Goal: Contribute content: Contribute content

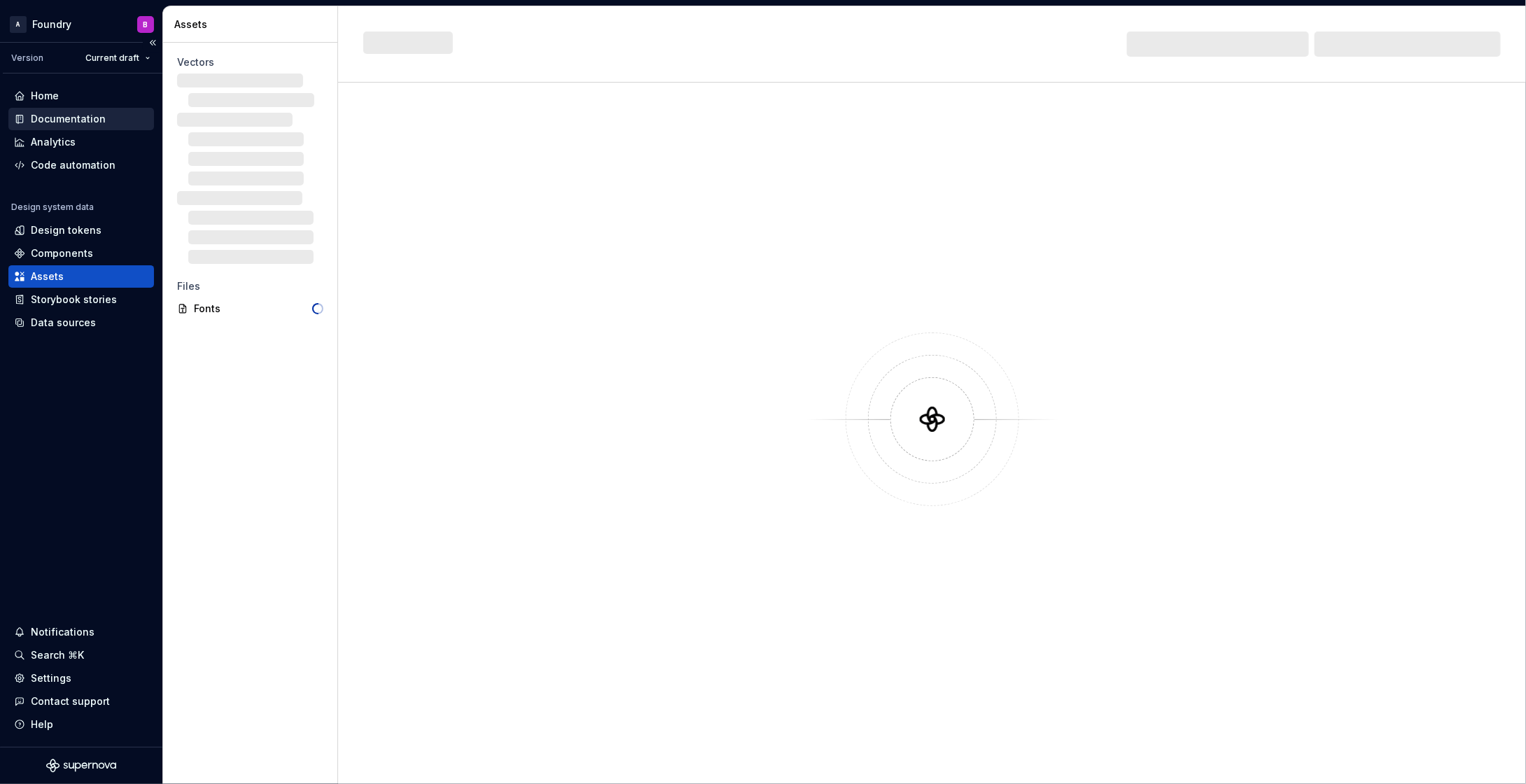
click at [90, 124] on div "Documentation" at bounding box center [68, 119] width 75 height 14
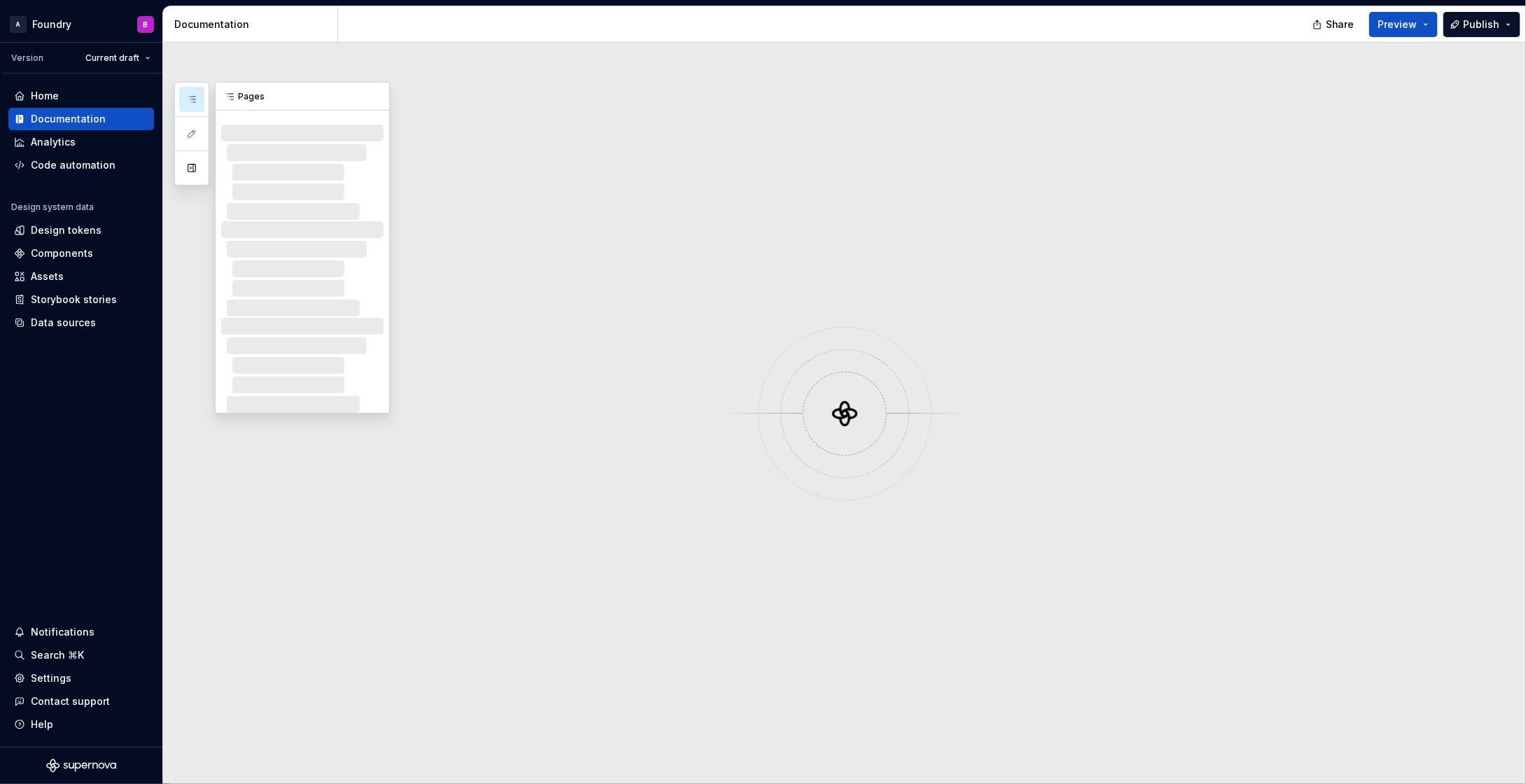
click at [188, 101] on icon "button" at bounding box center [191, 99] width 11 height 11
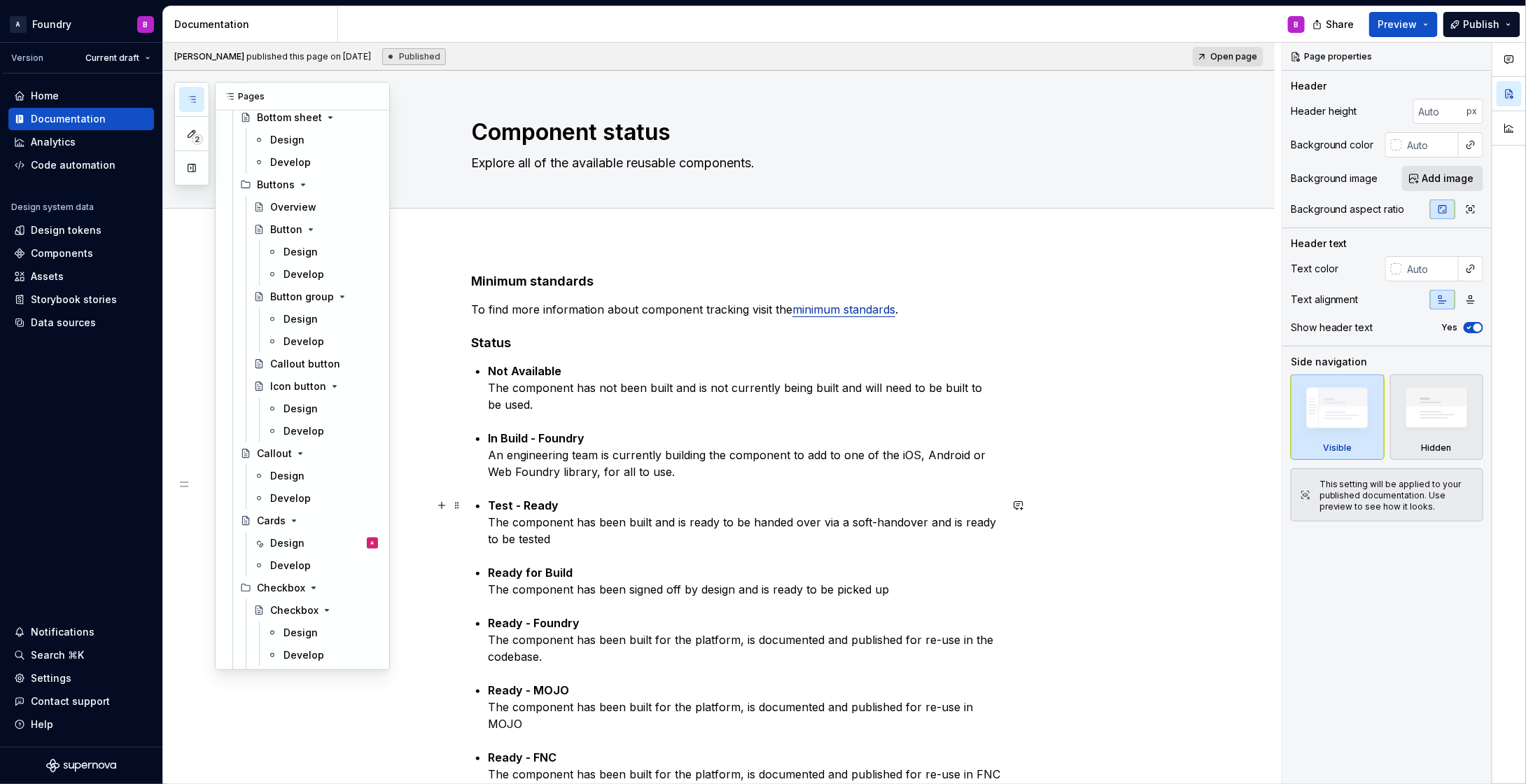
scroll to position [707, 0]
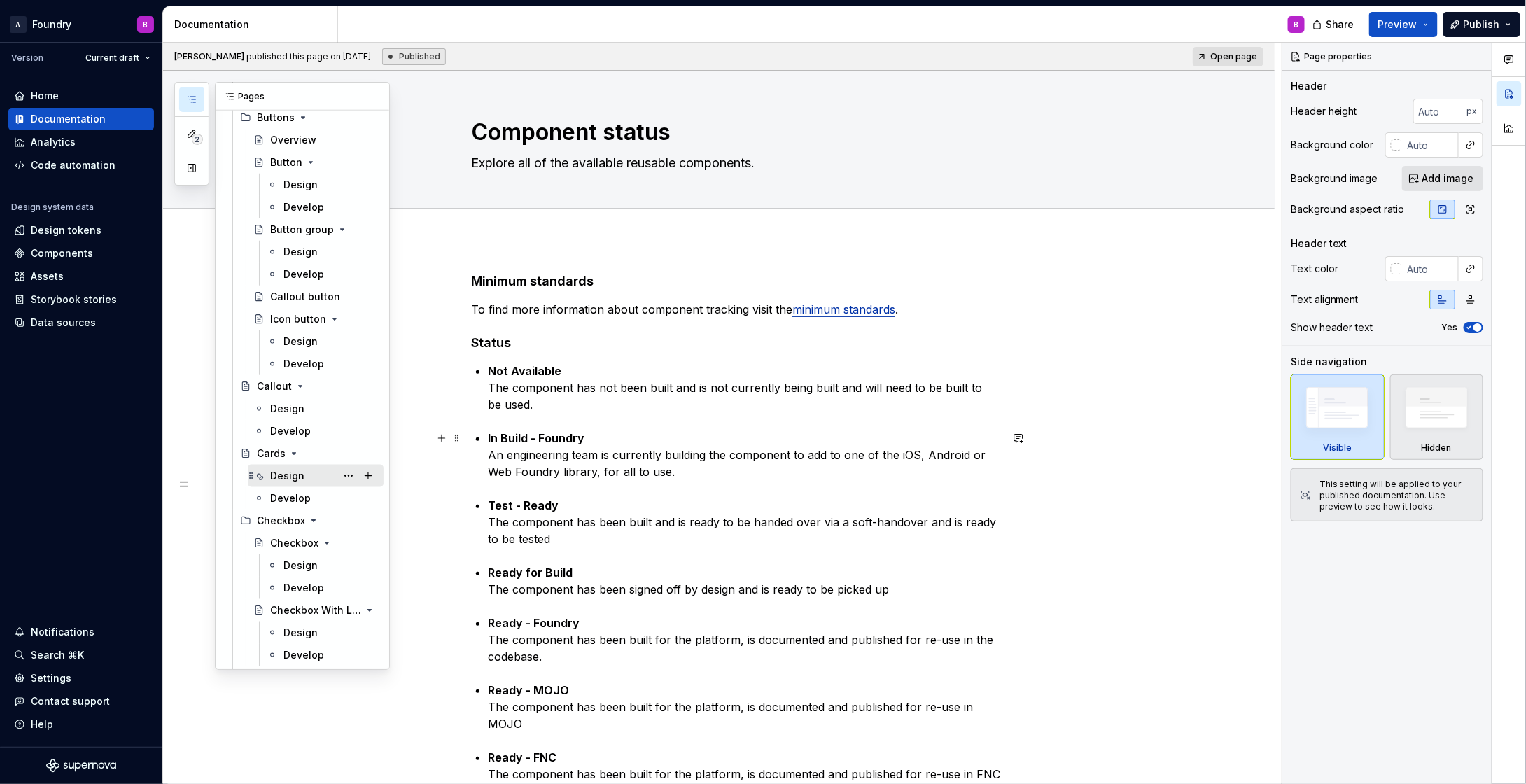
click at [290, 476] on div "Design" at bounding box center [287, 475] width 34 height 14
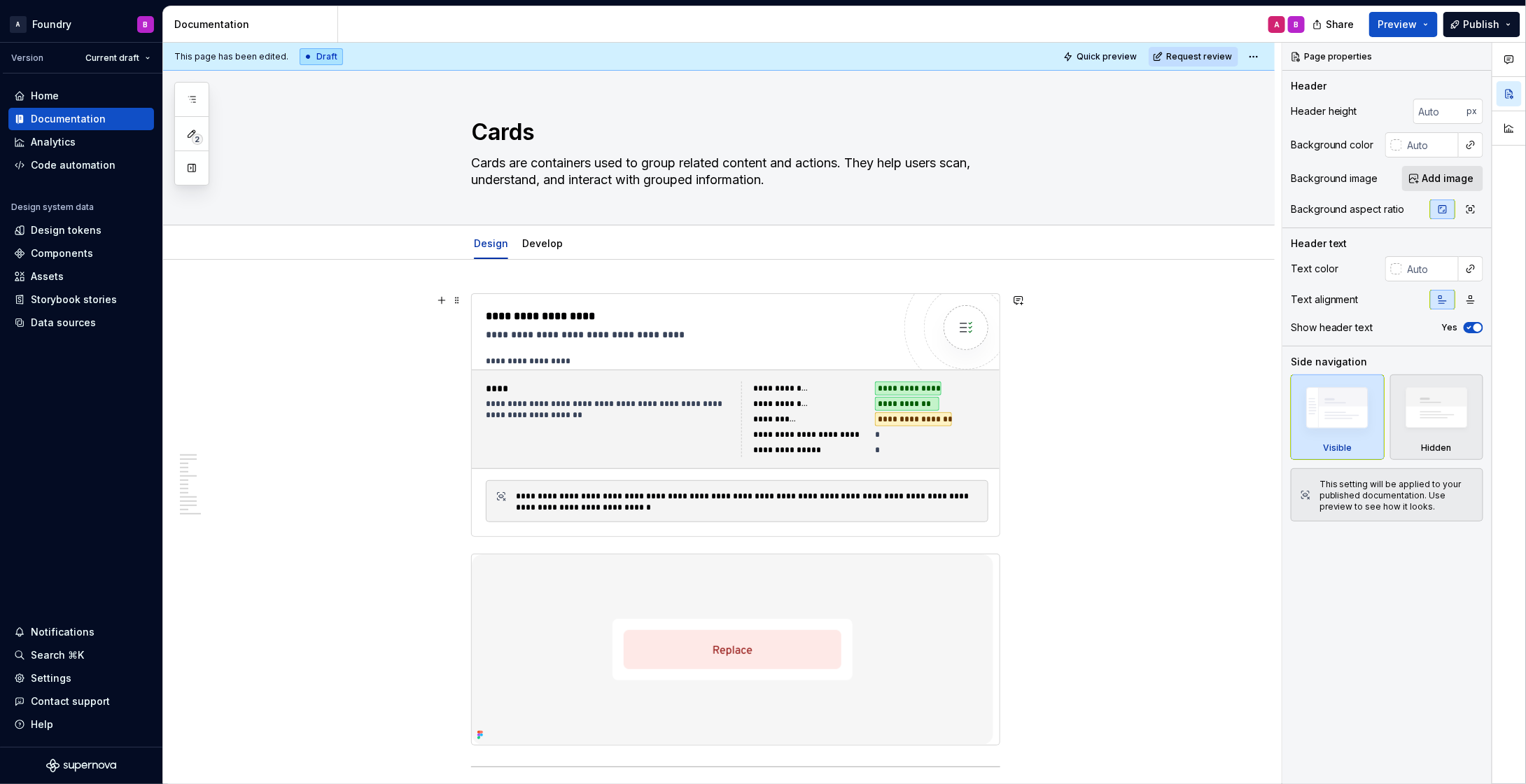
click at [775, 452] on div "**********" at bounding box center [789, 449] width 72 height 11
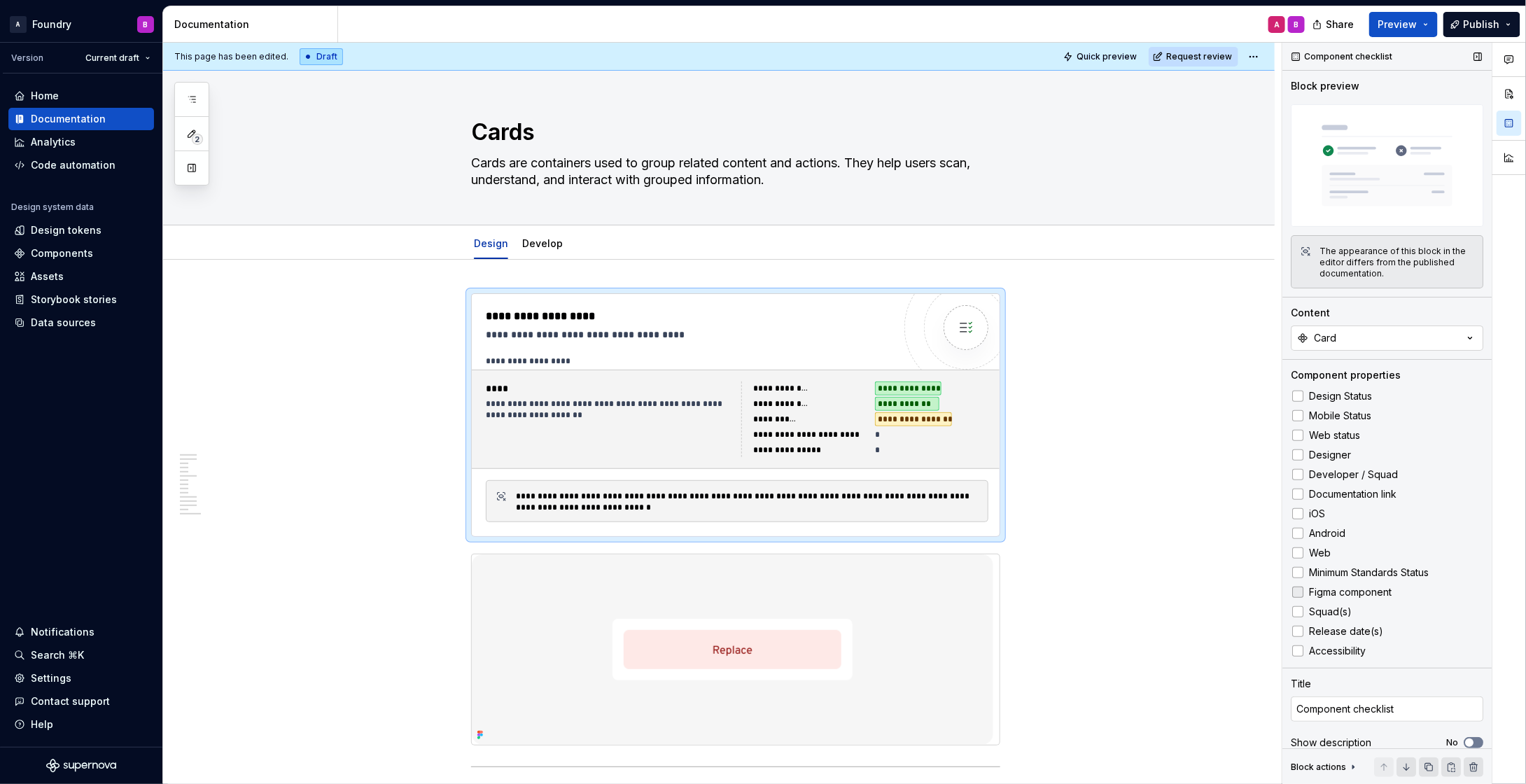
scroll to position [4, 0]
click at [1373, 54] on div "Component checklist" at bounding box center [1342, 56] width 112 height 19
click at [1468, 53] on button "button" at bounding box center [1478, 56] width 19 height 19
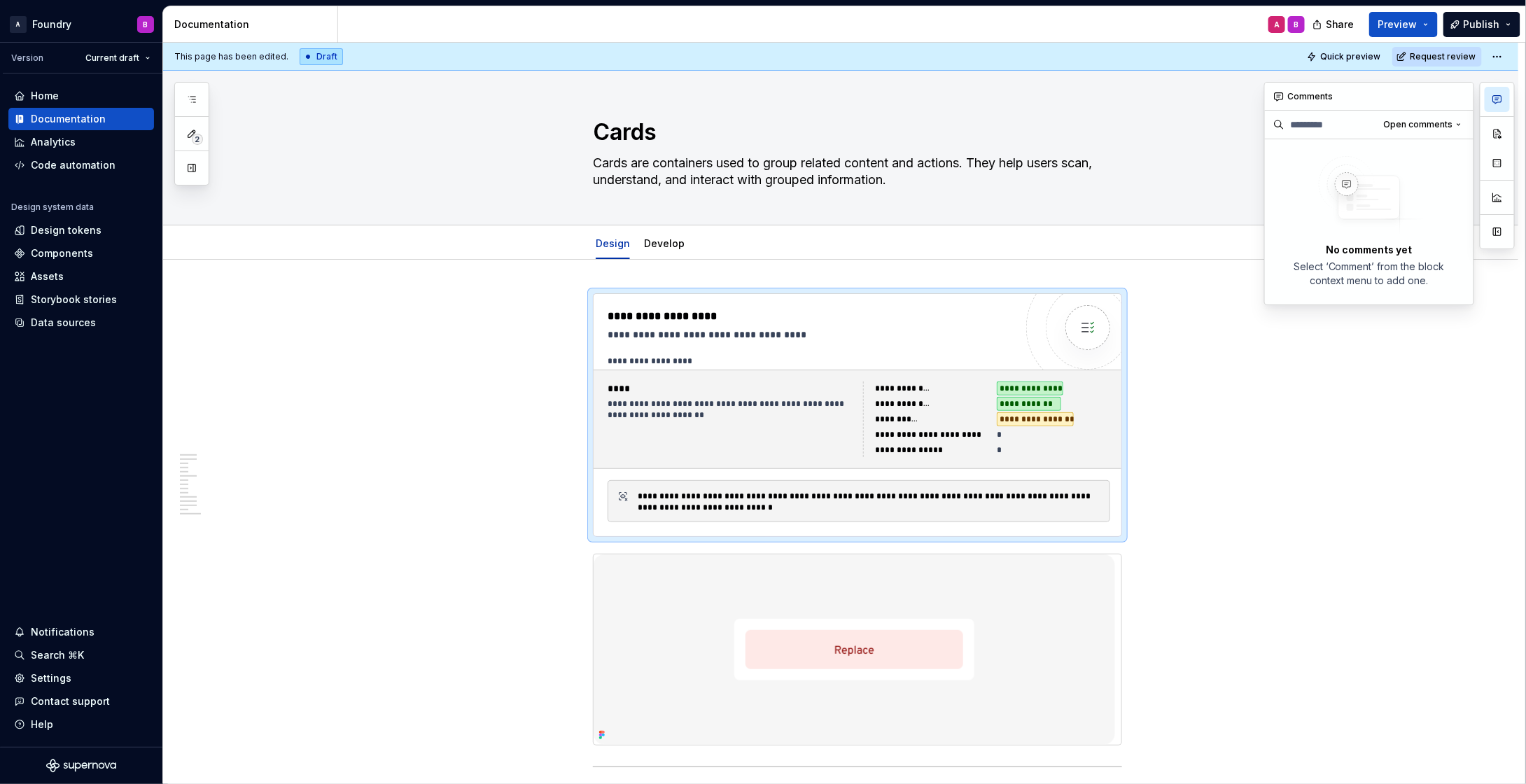
scroll to position [0, 0]
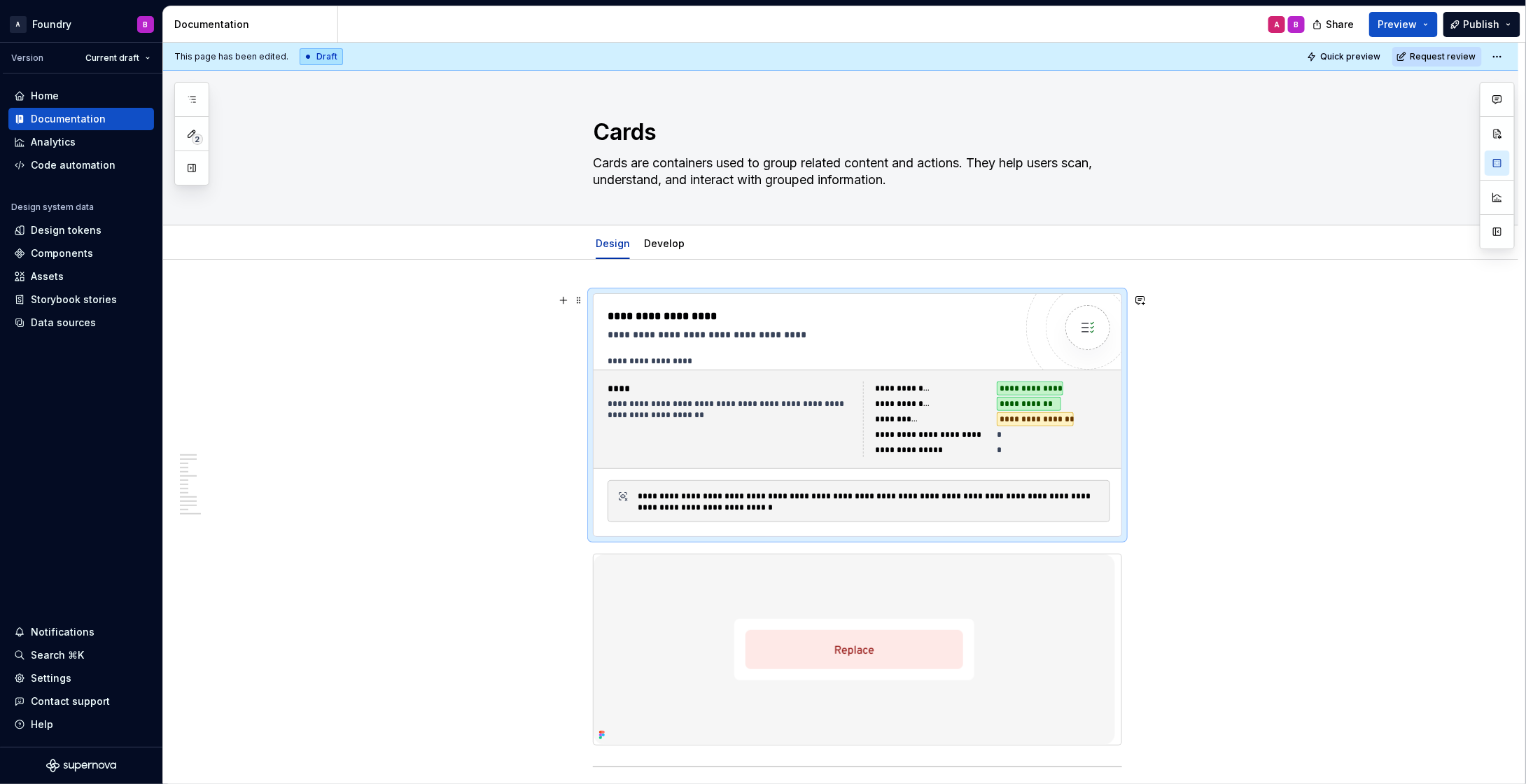
click at [1096, 387] on div "**********" at bounding box center [1053, 388] width 114 height 14
click at [1100, 298] on div at bounding box center [1088, 327] width 84 height 84
click at [577, 305] on span at bounding box center [579, 300] width 11 height 19
click at [724, 307] on div "**********" at bounding box center [857, 415] width 527 height 242
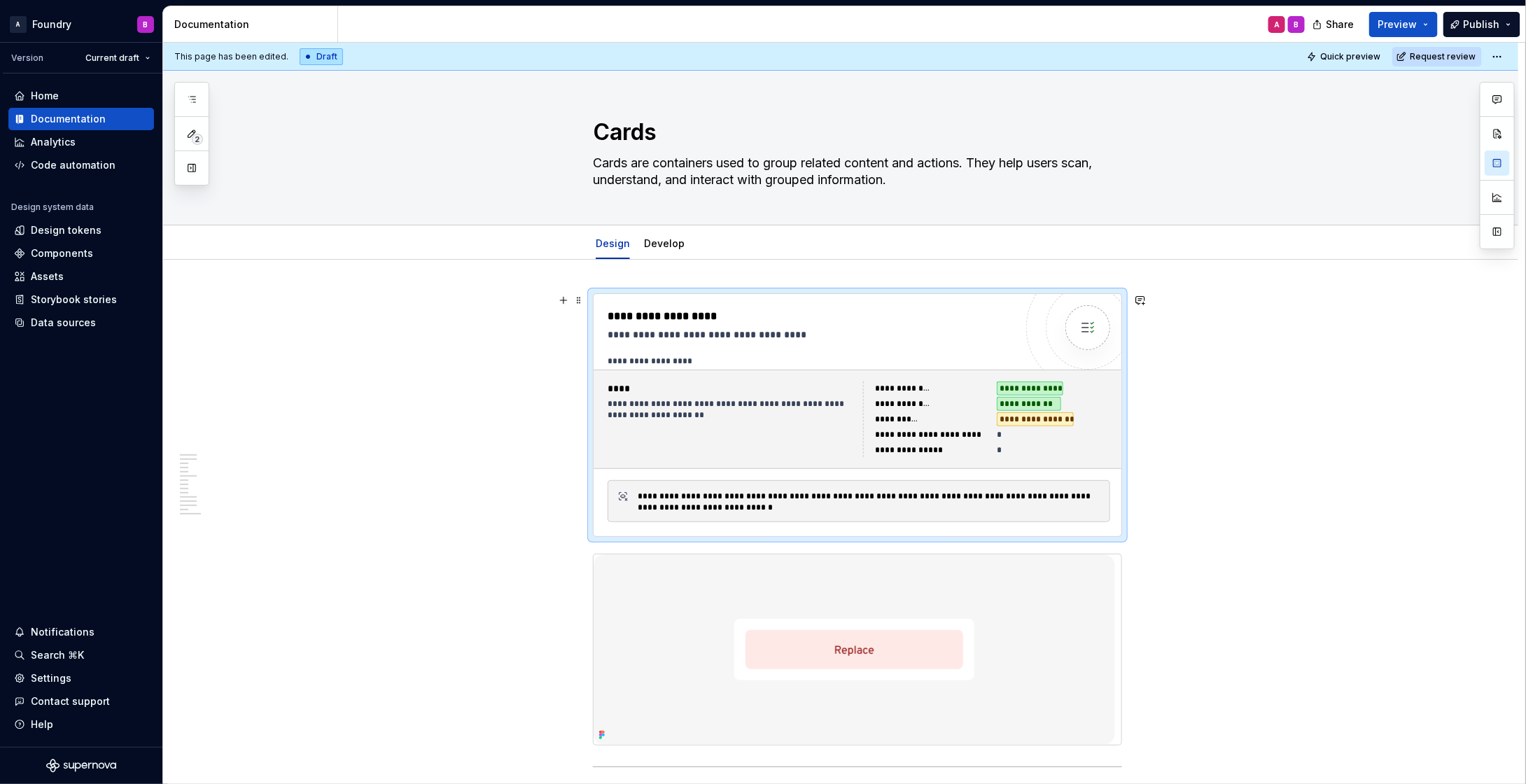
click at [778, 487] on div "**********" at bounding box center [859, 501] width 503 height 42
click at [191, 171] on button "button" at bounding box center [192, 168] width 25 height 25
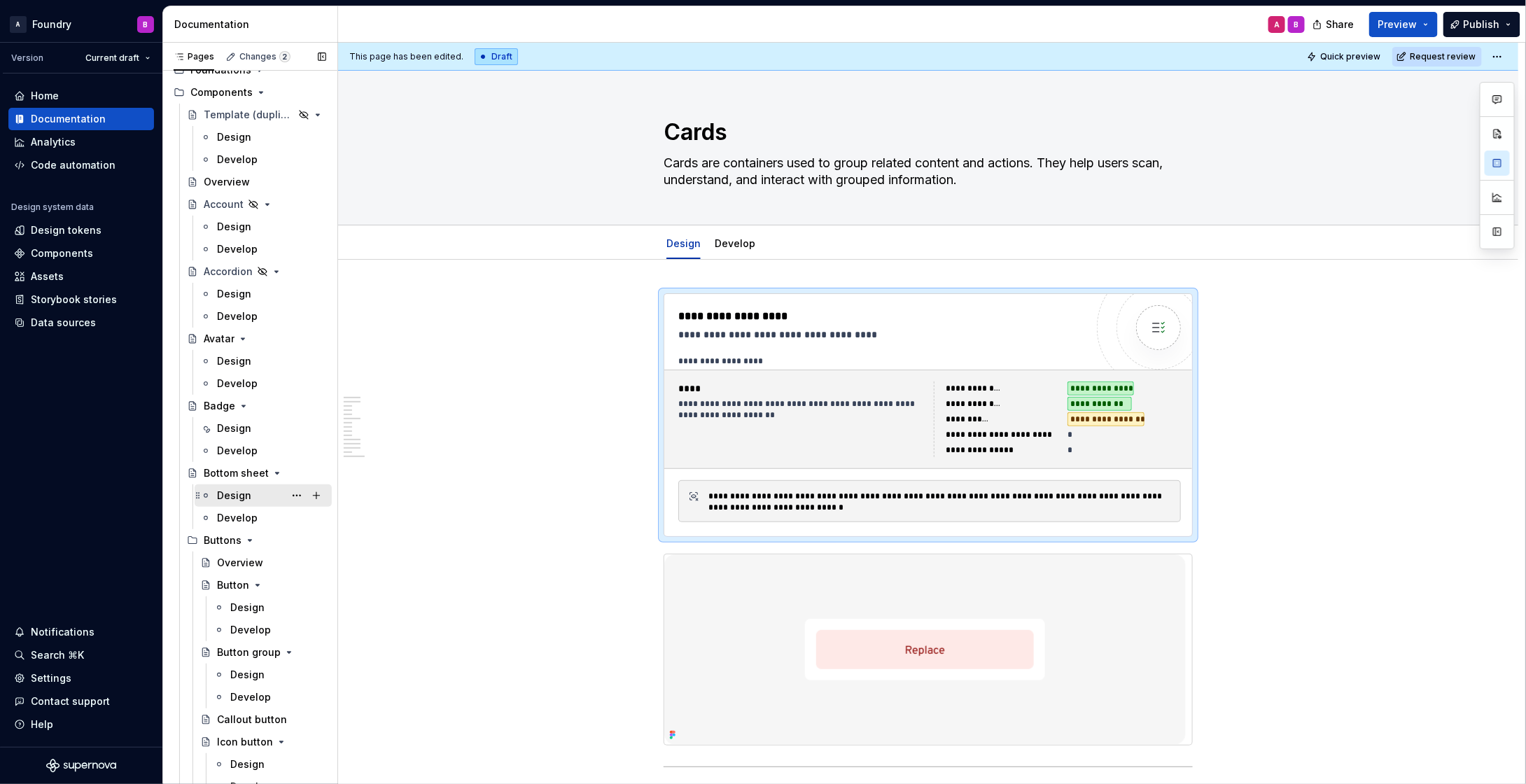
scroll to position [323, 0]
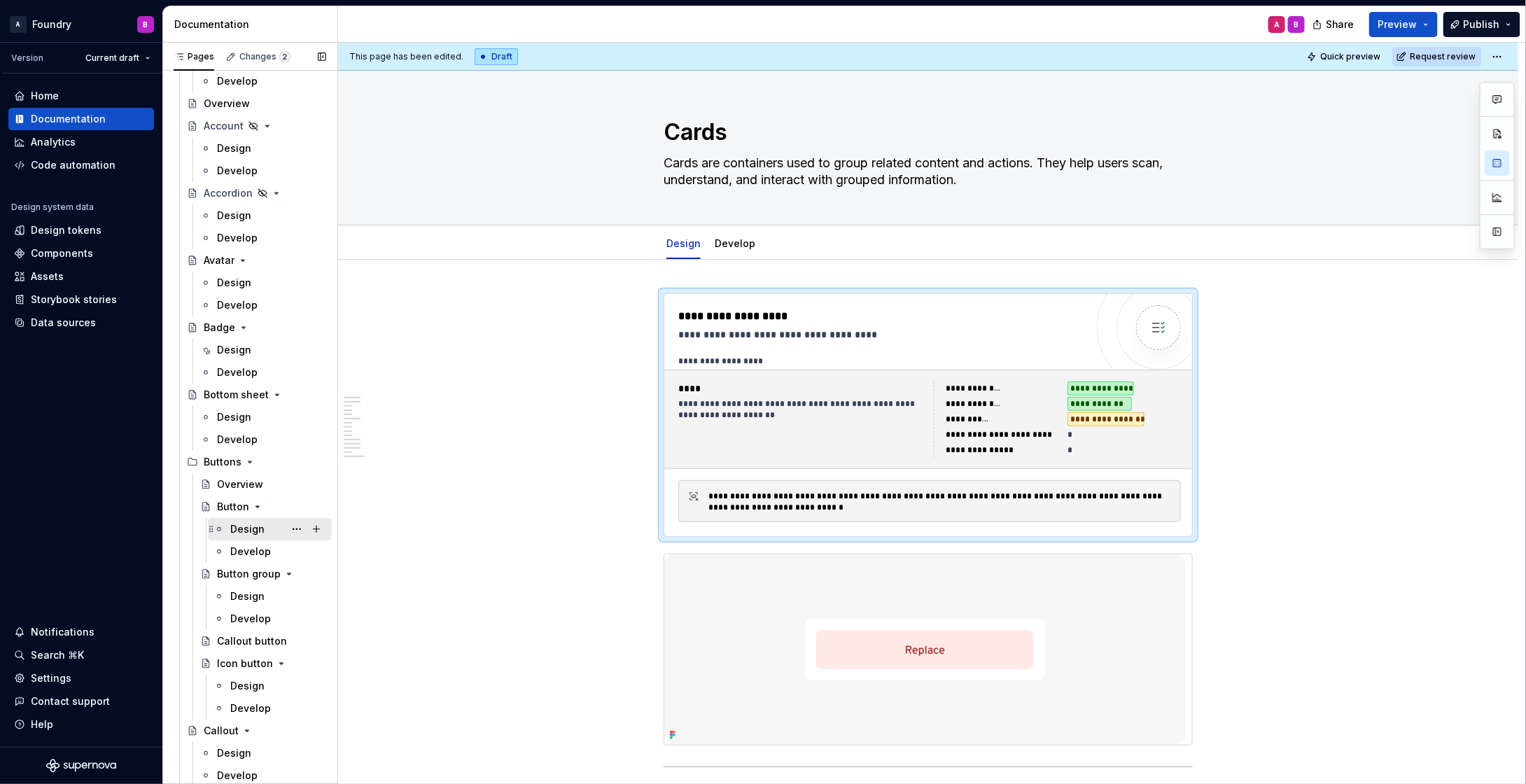
click at [242, 525] on div "Design" at bounding box center [247, 529] width 34 height 14
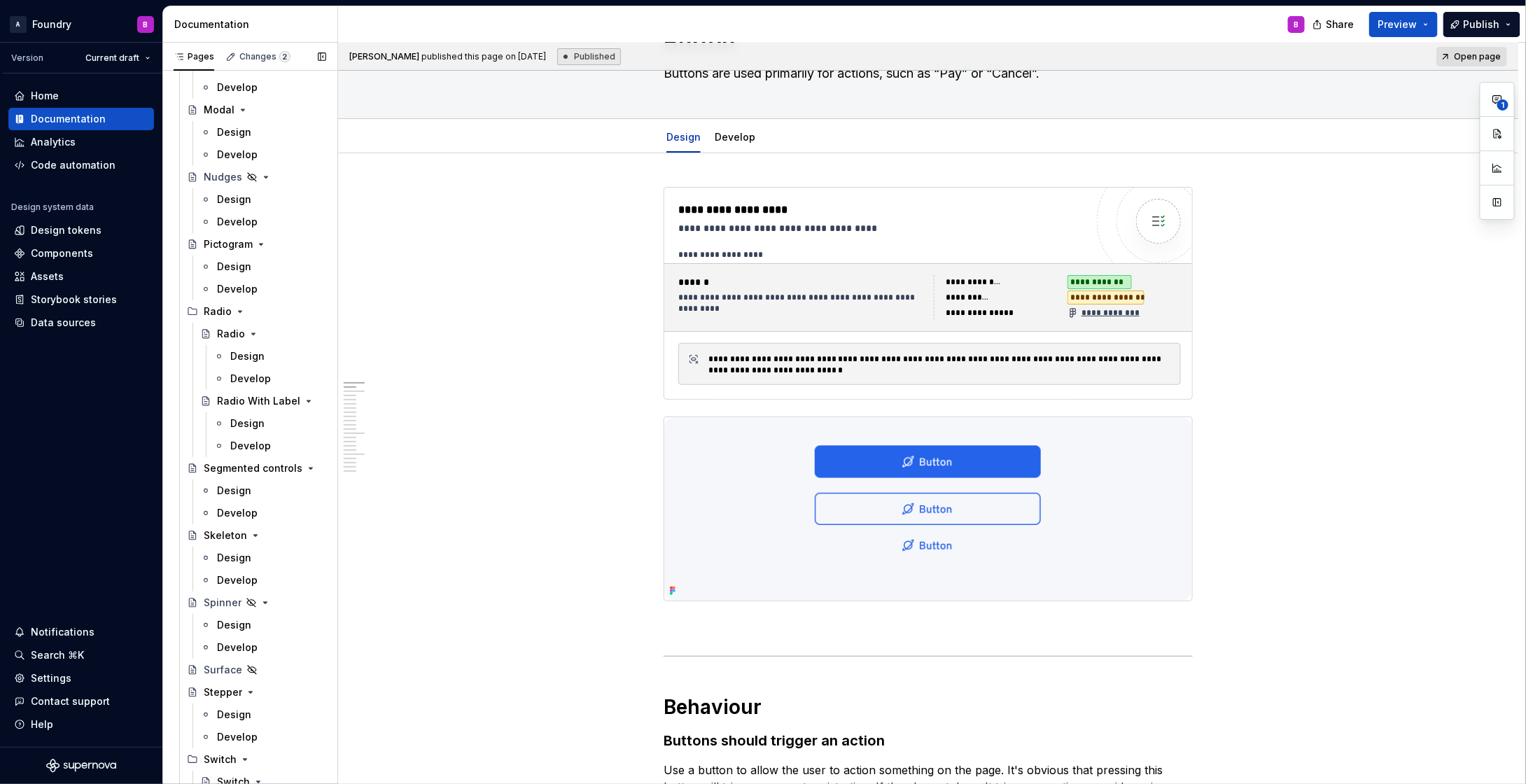
scroll to position [2141, 0]
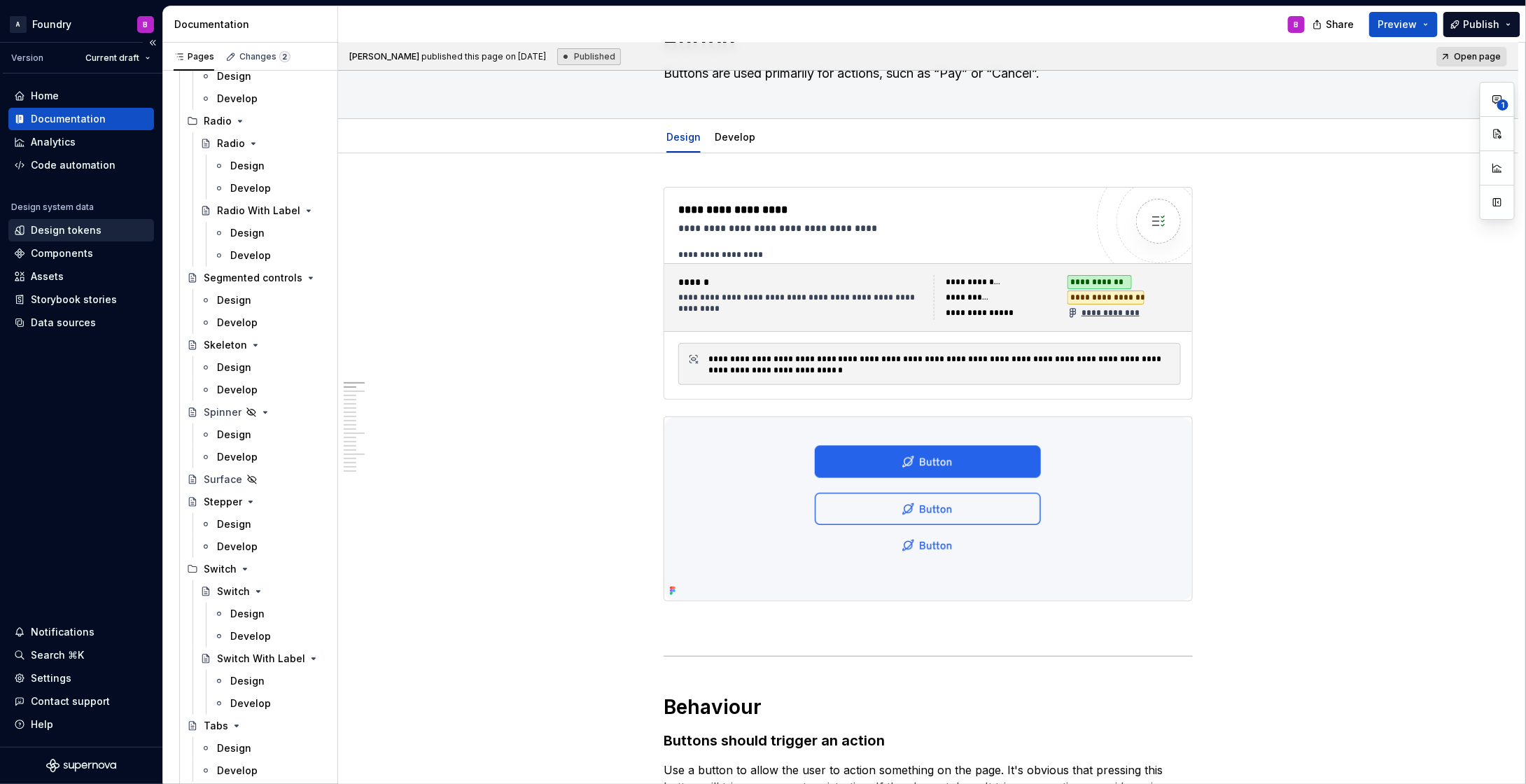
click at [68, 223] on div "Design tokens" at bounding box center [66, 230] width 70 height 14
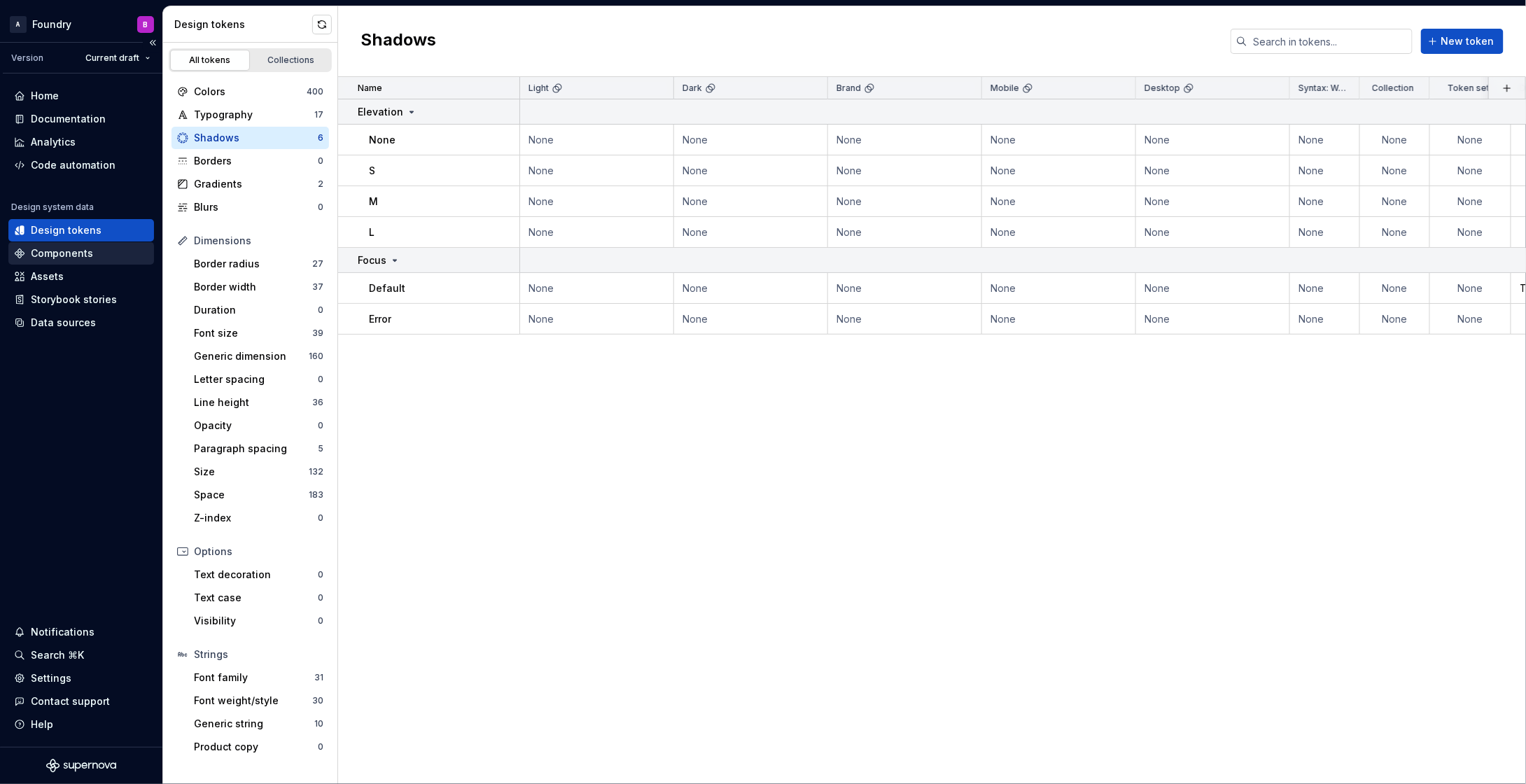
click at [47, 255] on div "Components" at bounding box center [62, 253] width 62 height 14
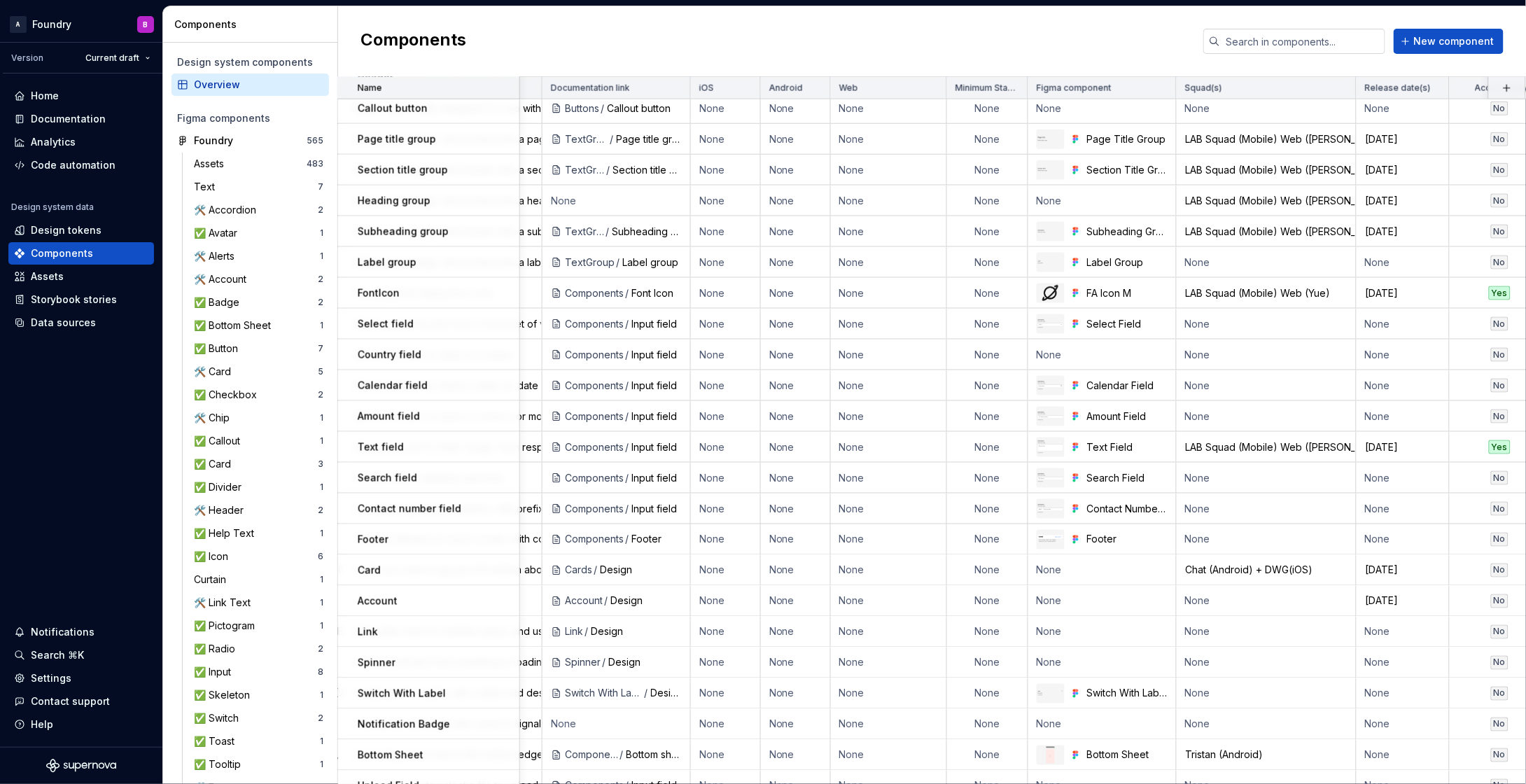
scroll to position [1085, 896]
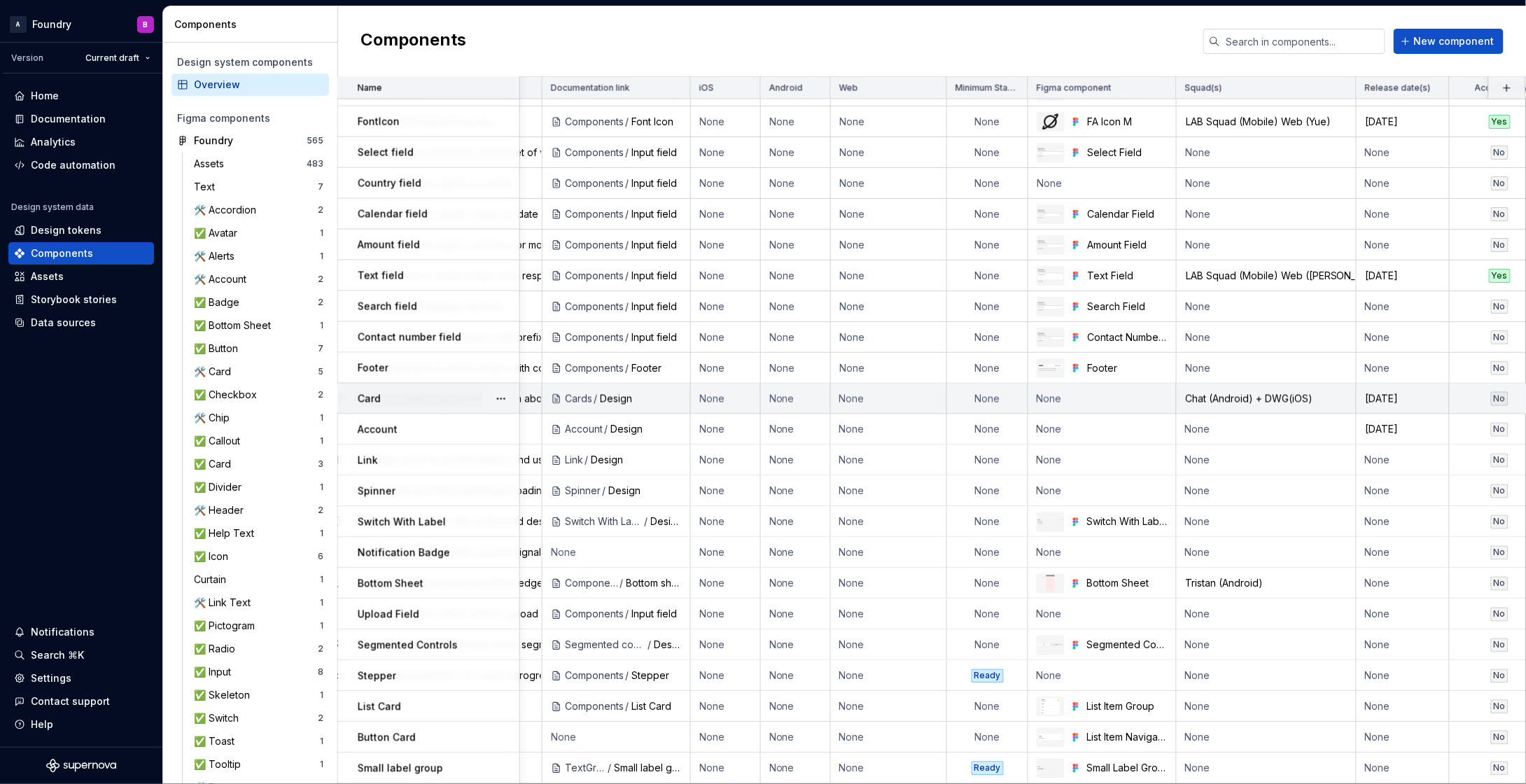
click at [1092, 386] on td "None" at bounding box center [1102, 399] width 148 height 31
click at [495, 389] on button "button" at bounding box center [501, 399] width 19 height 19
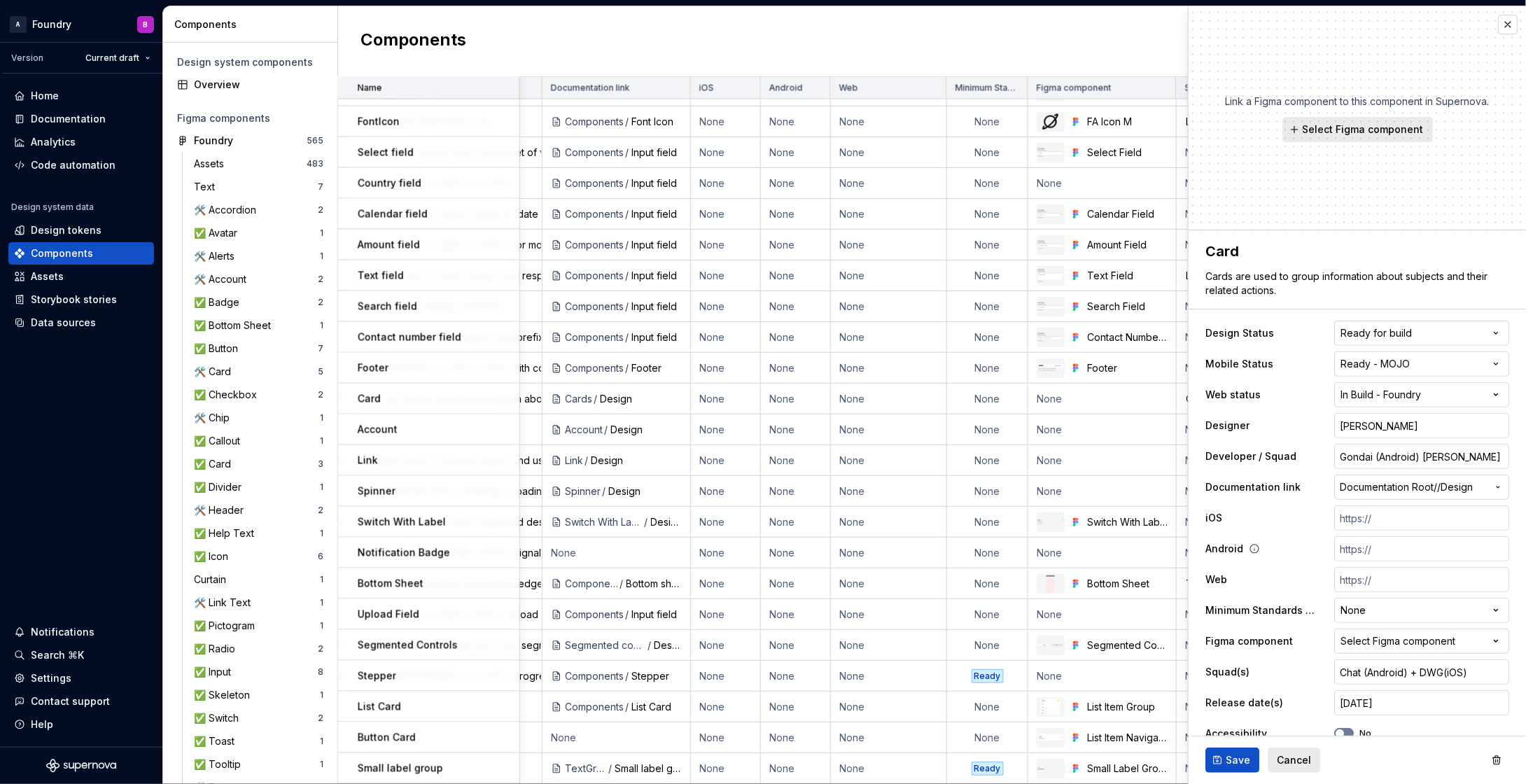
type textarea "*"
click at [1372, 645] on div "Select Figma component" at bounding box center [1398, 641] width 115 height 14
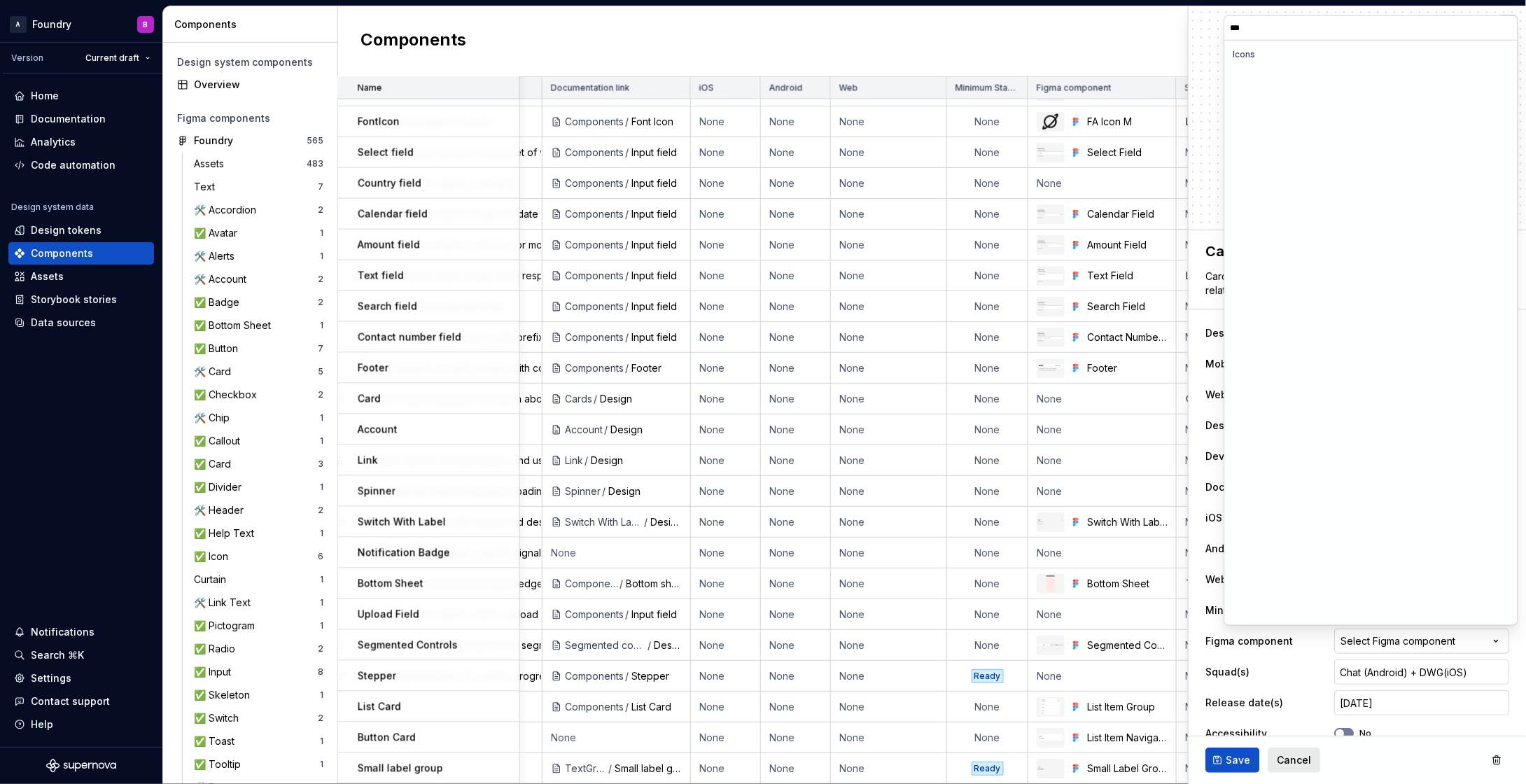
scroll to position [1985, 0]
type input "****"
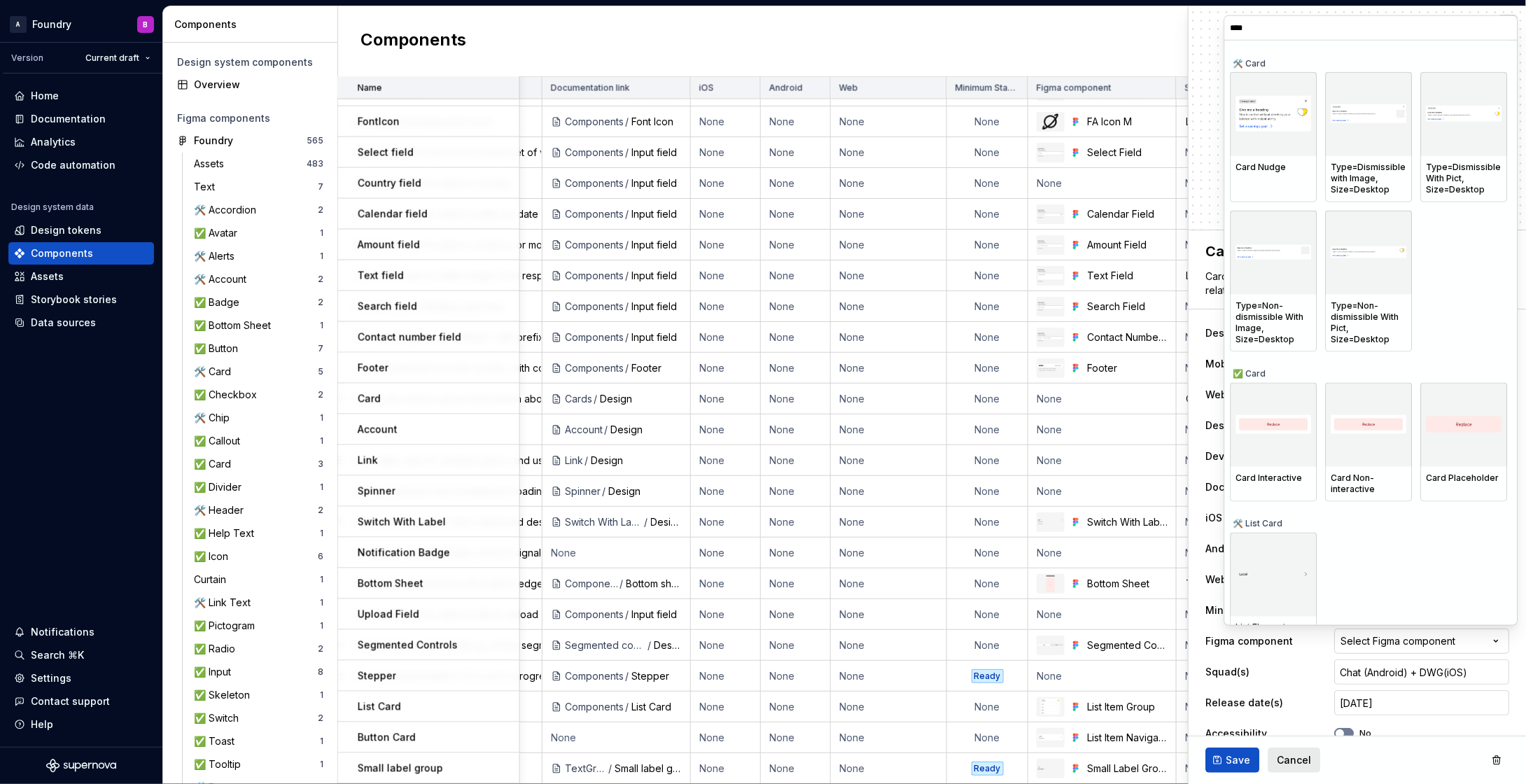
scroll to position [1199, 0]
click at [1275, 410] on div at bounding box center [1274, 425] width 87 height 84
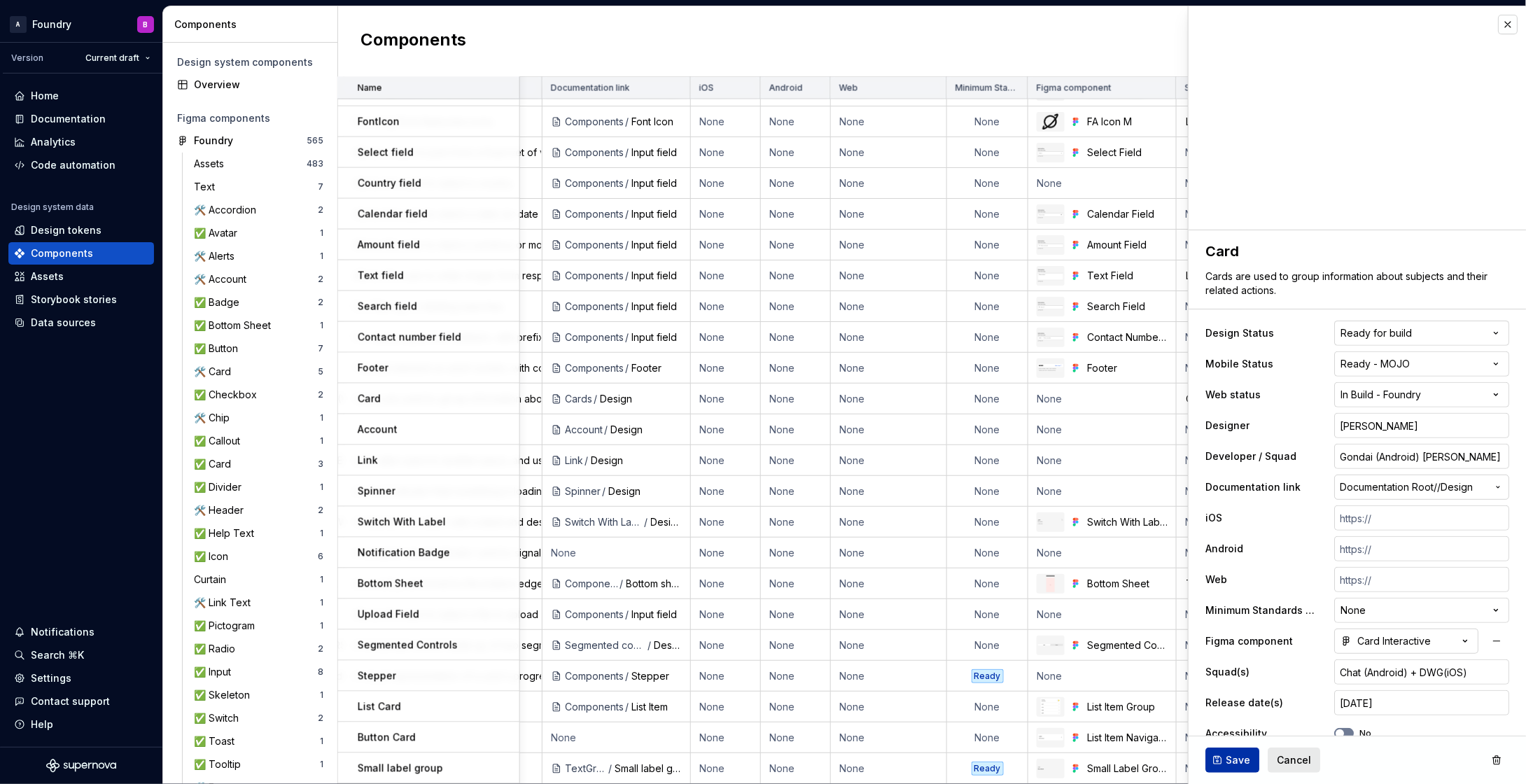
click at [1231, 762] on span "Save" at bounding box center [1237, 760] width 24 height 14
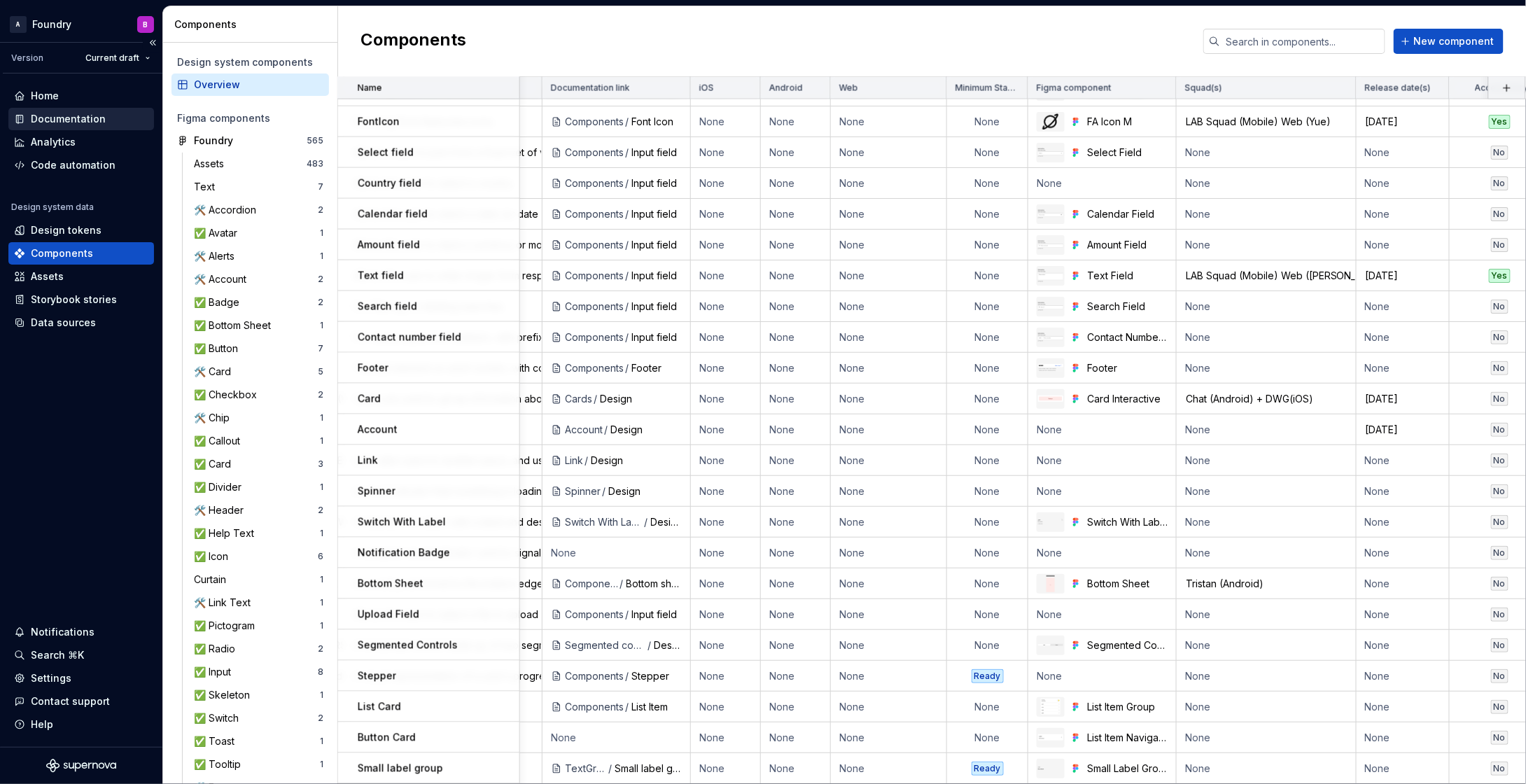
click at [55, 119] on div "Documentation" at bounding box center [68, 119] width 75 height 14
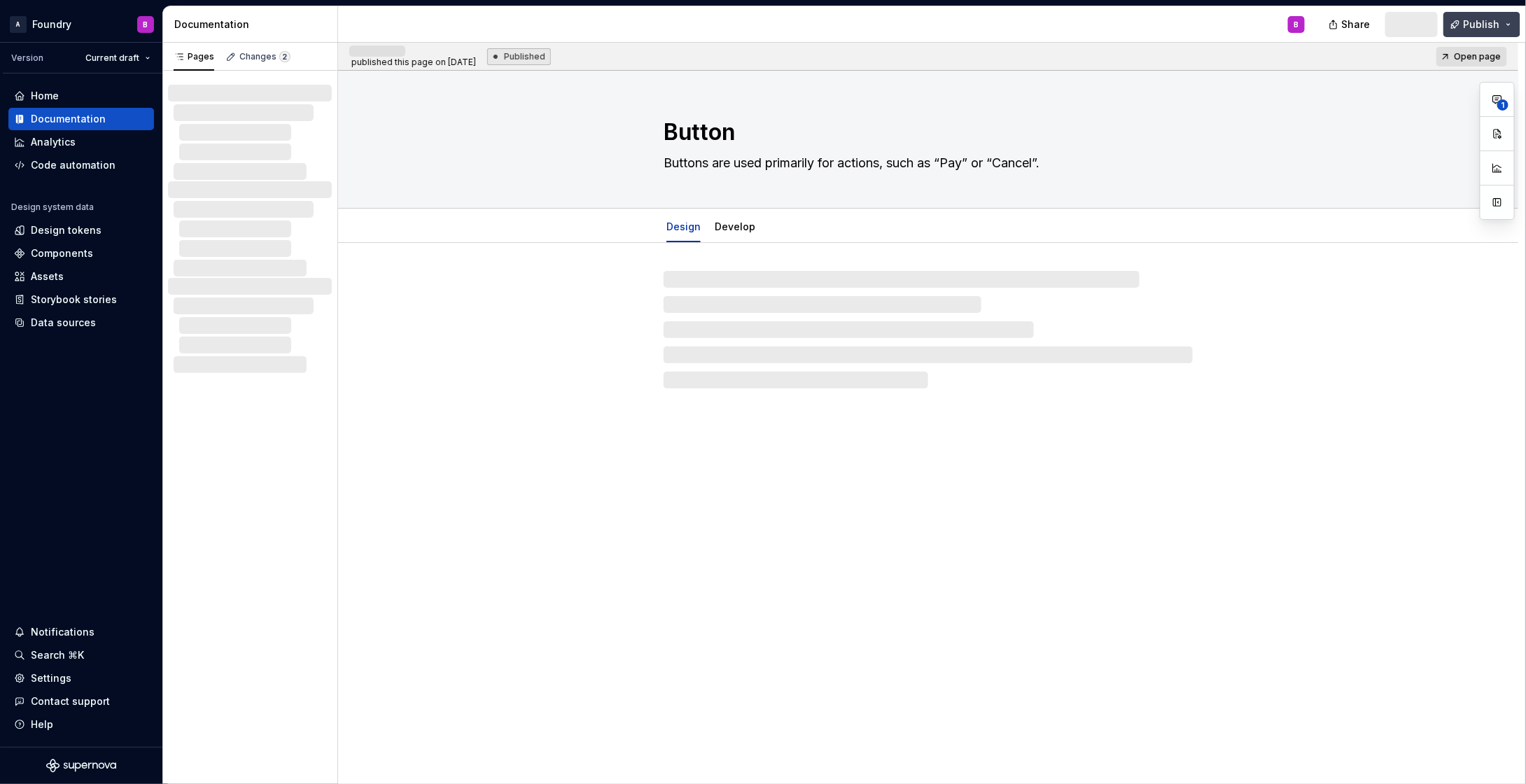
click at [1487, 19] on span "Publish" at bounding box center [1481, 24] width 36 height 14
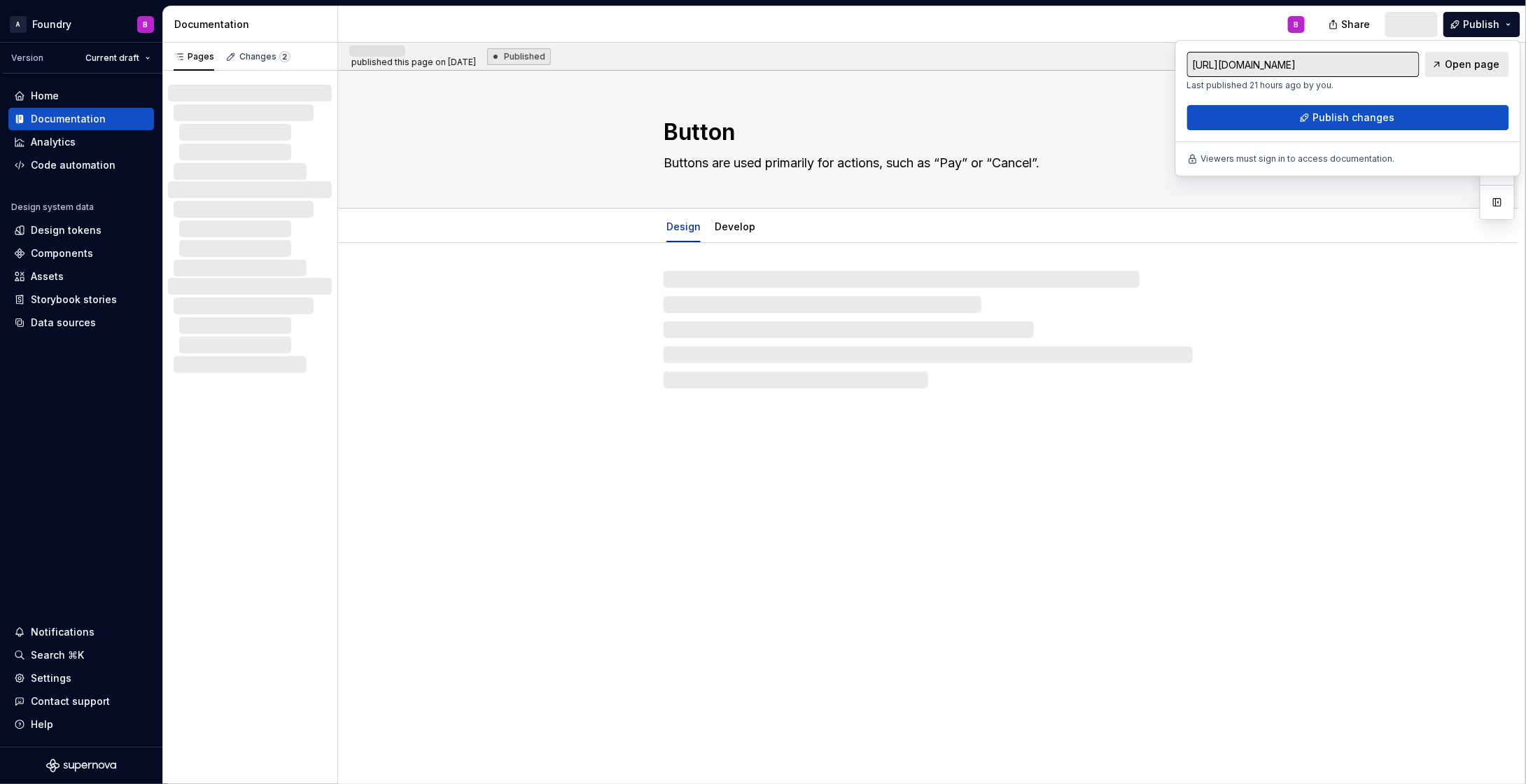
drag, startPoint x: 1487, startPoint y: 19, endPoint x: 1163, endPoint y: 267, distance: 408.0
click at [1163, 267] on div at bounding box center [928, 315] width 1180 height 145
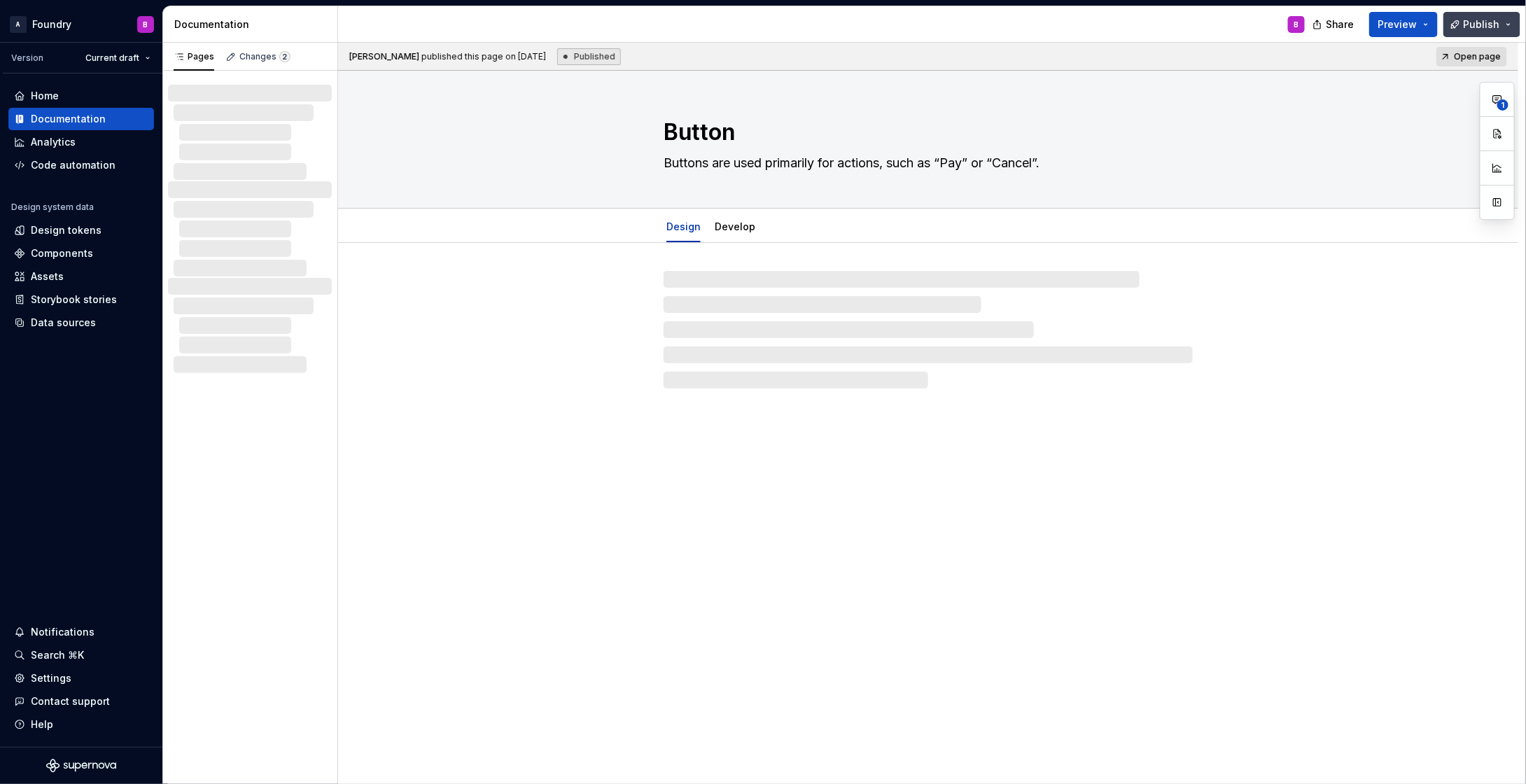
click at [1470, 18] on span "Publish" at bounding box center [1481, 24] width 36 height 14
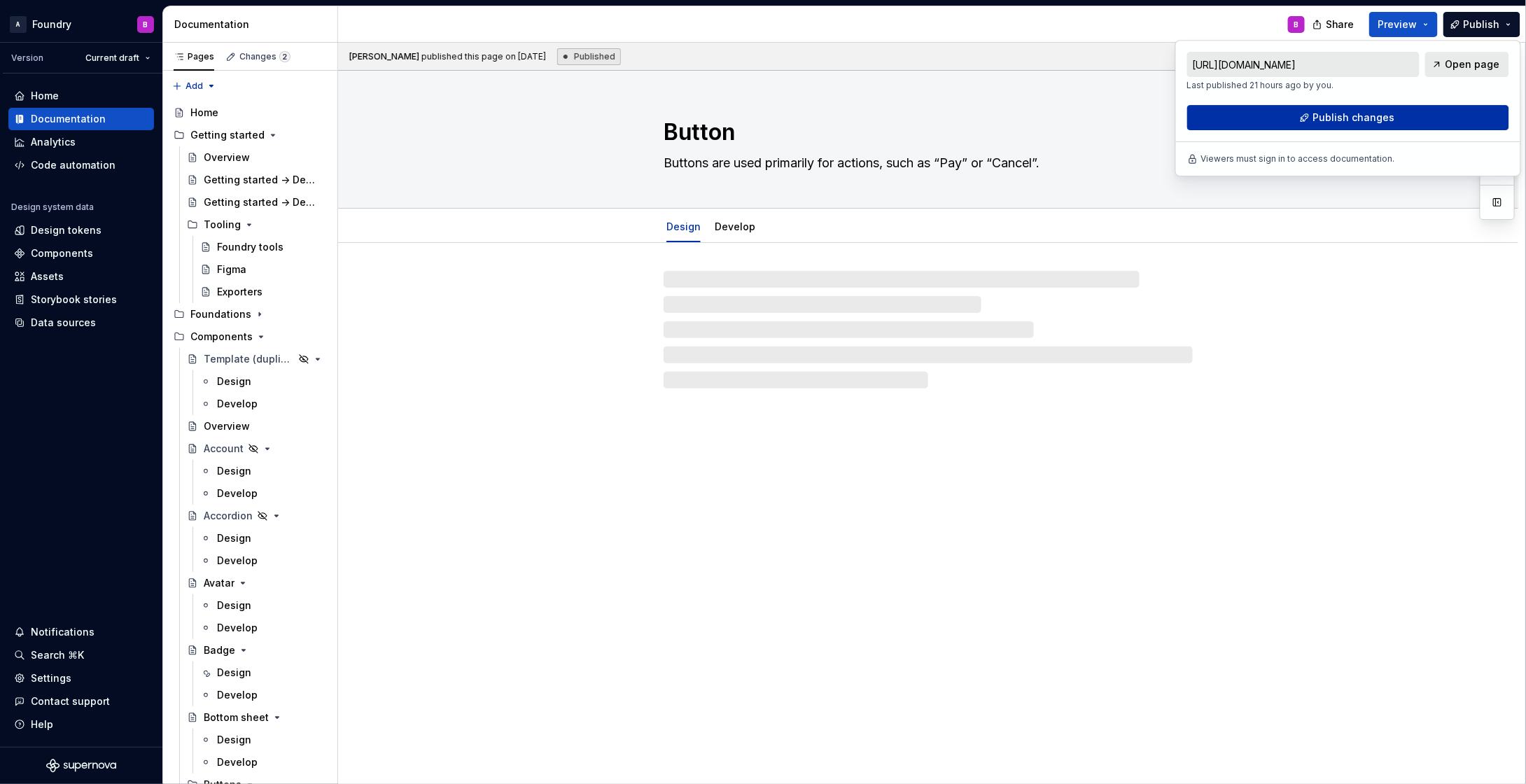
drag, startPoint x: 1470, startPoint y: 17, endPoint x: 1263, endPoint y: 106, distance: 225.3
click at [1263, 106] on div "[URL][DOMAIN_NAME] Last published 21 hours ago by you. Open page Publish changes" at bounding box center [1348, 91] width 322 height 79
click at [1272, 111] on button "Publish changes" at bounding box center [1348, 118] width 322 height 25
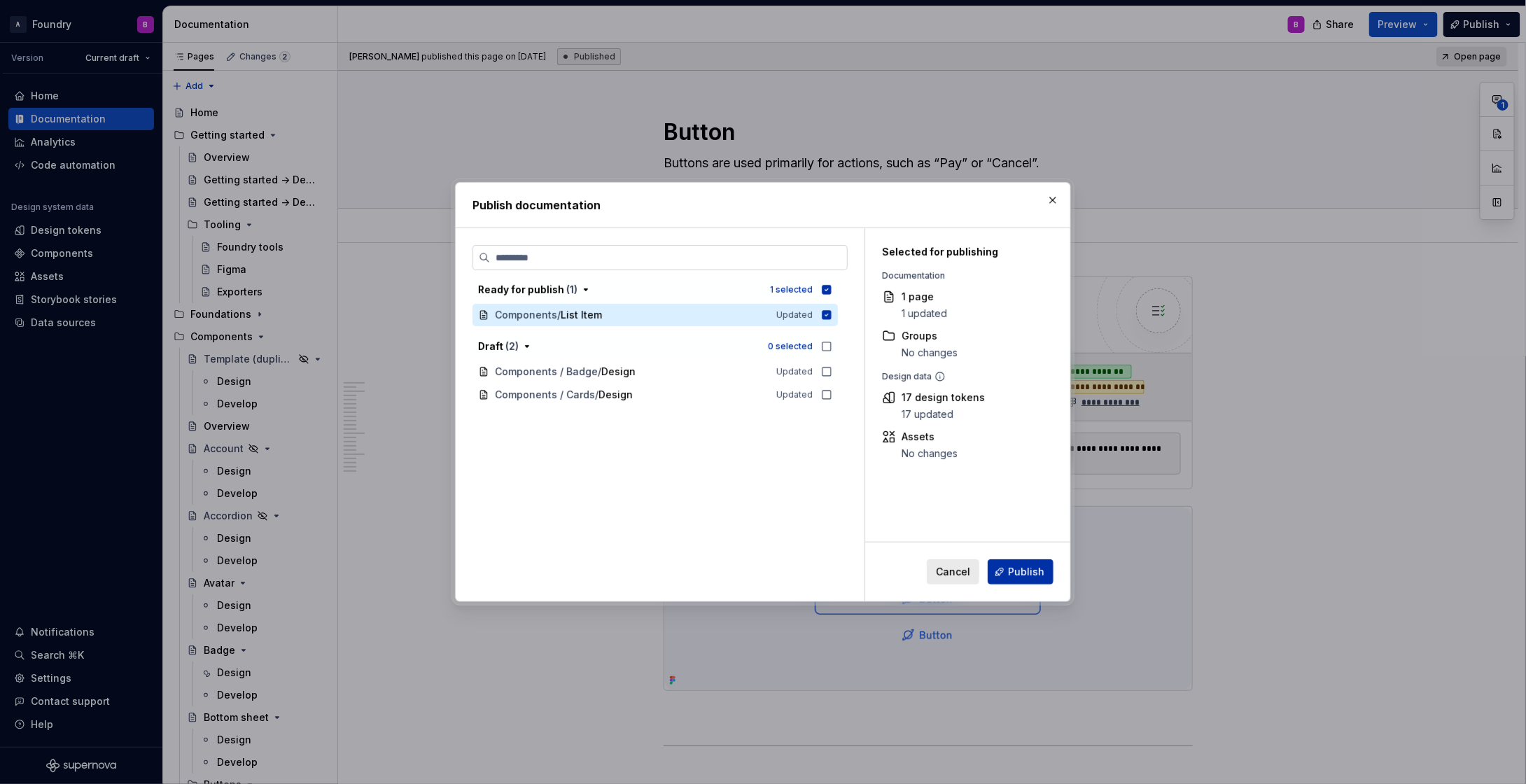
click at [1039, 569] on span "Publish" at bounding box center [1026, 571] width 36 height 14
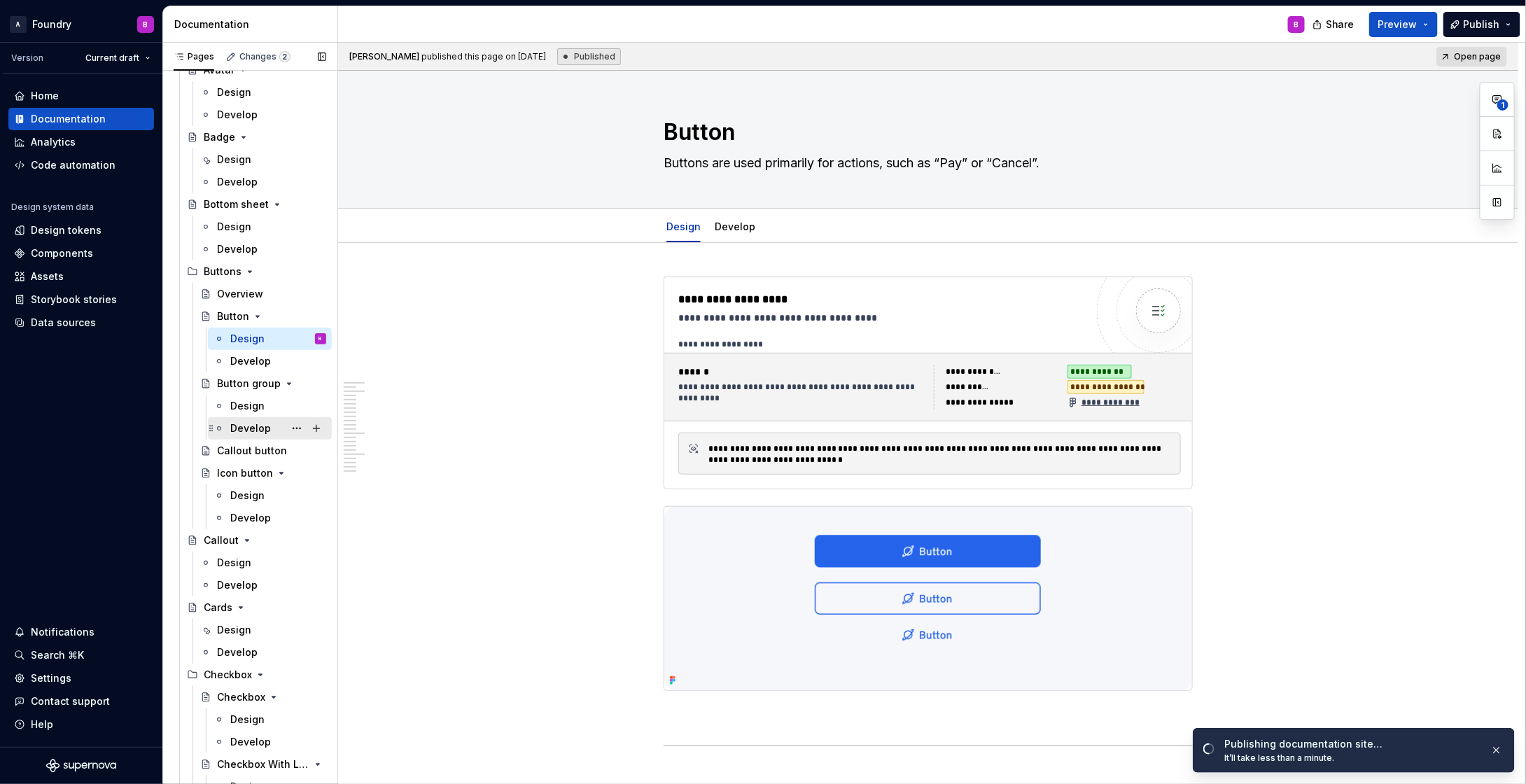
scroll to position [623, 0]
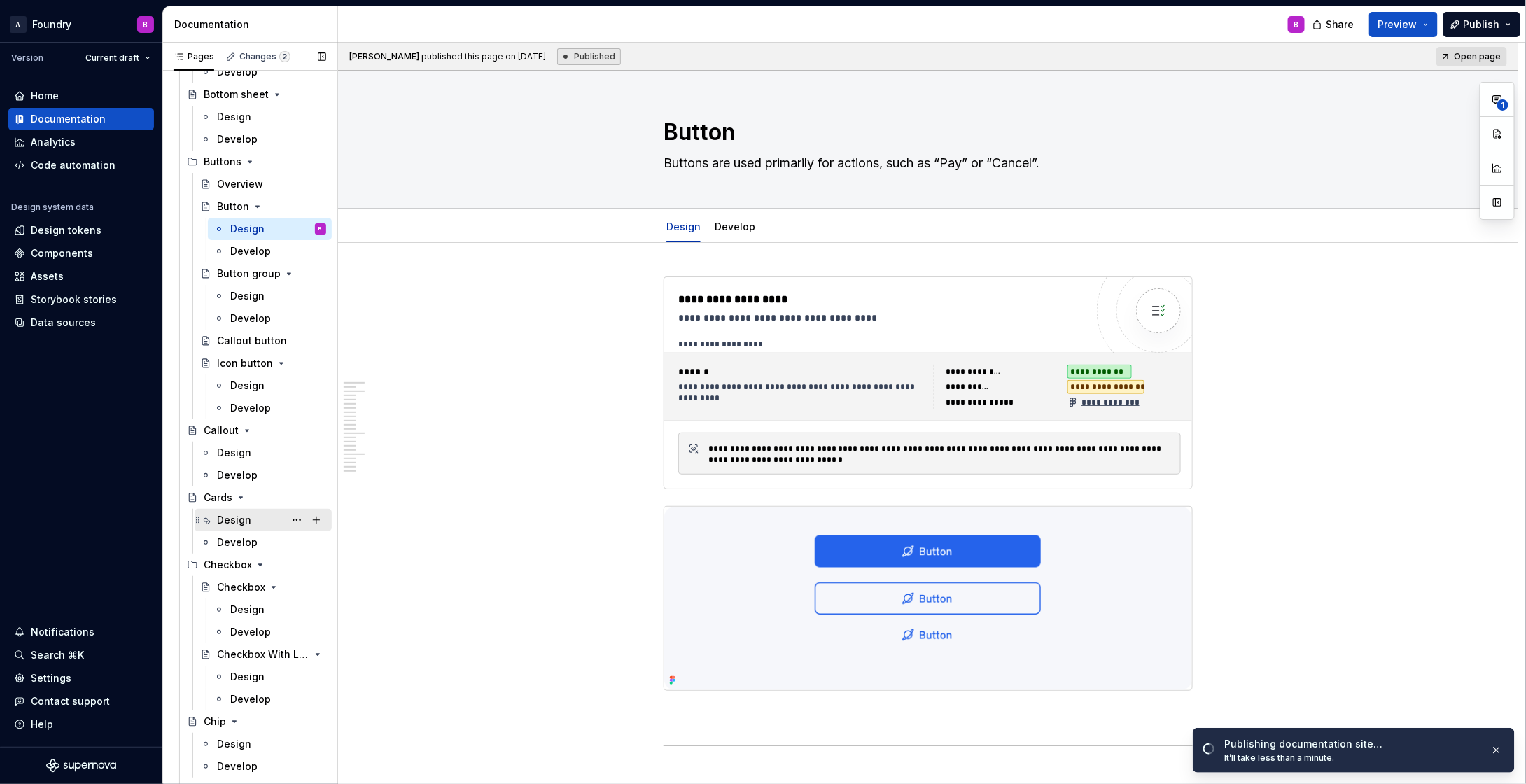
click at [238, 515] on div "Design" at bounding box center [234, 520] width 34 height 14
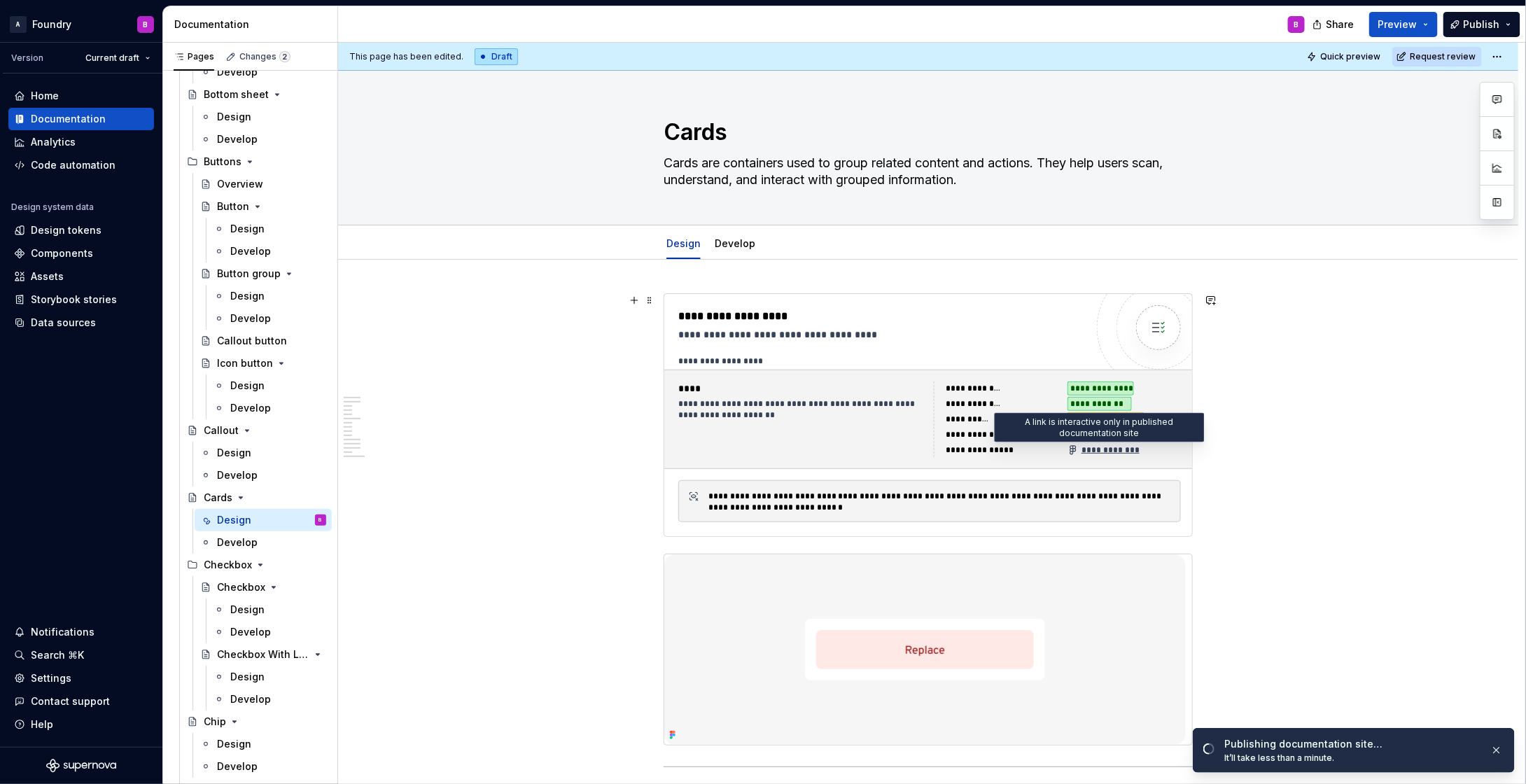
click at [1103, 452] on div "**********" at bounding box center [1103, 449] width 71 height 11
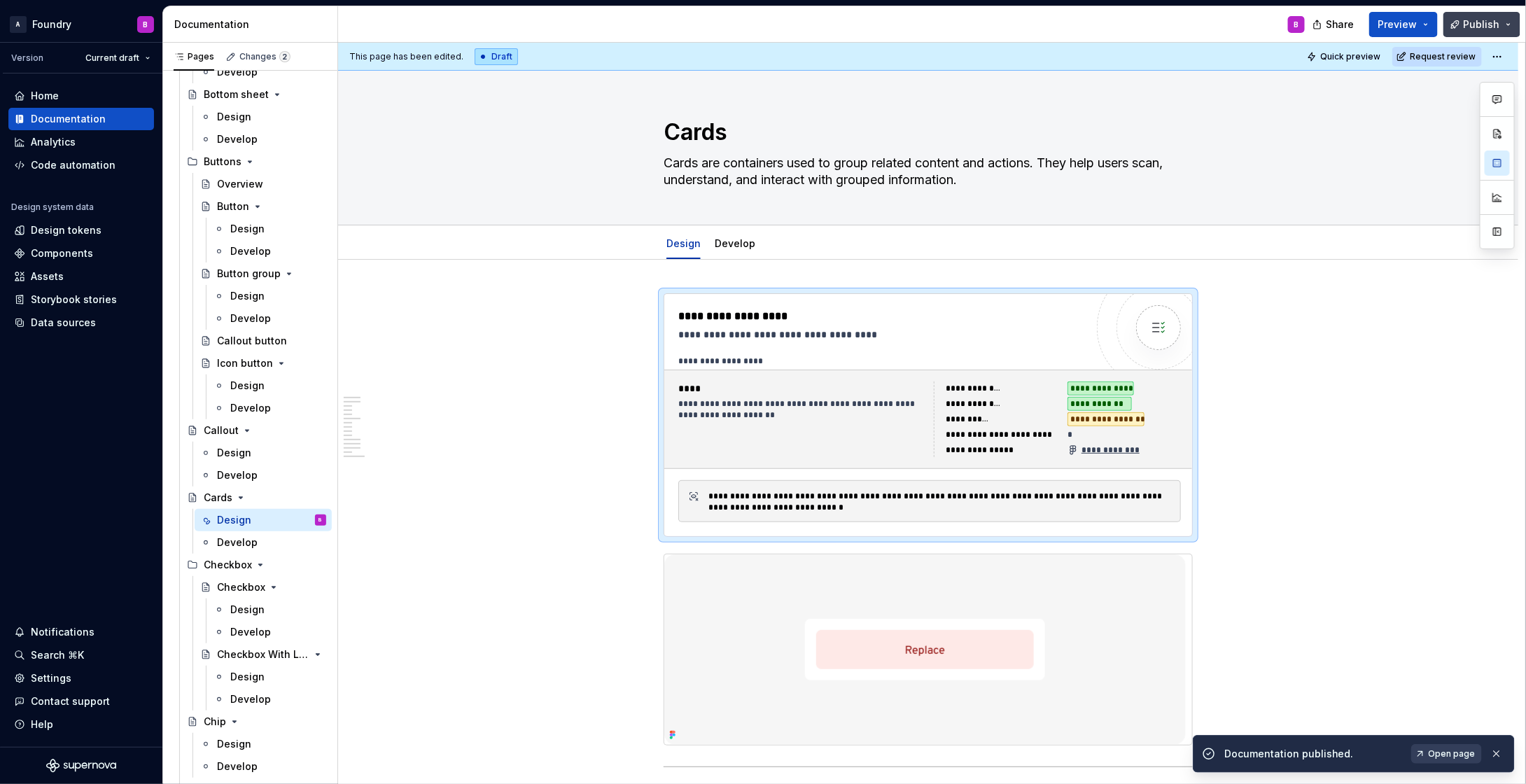
click at [1475, 19] on span "Publish" at bounding box center [1481, 24] width 36 height 14
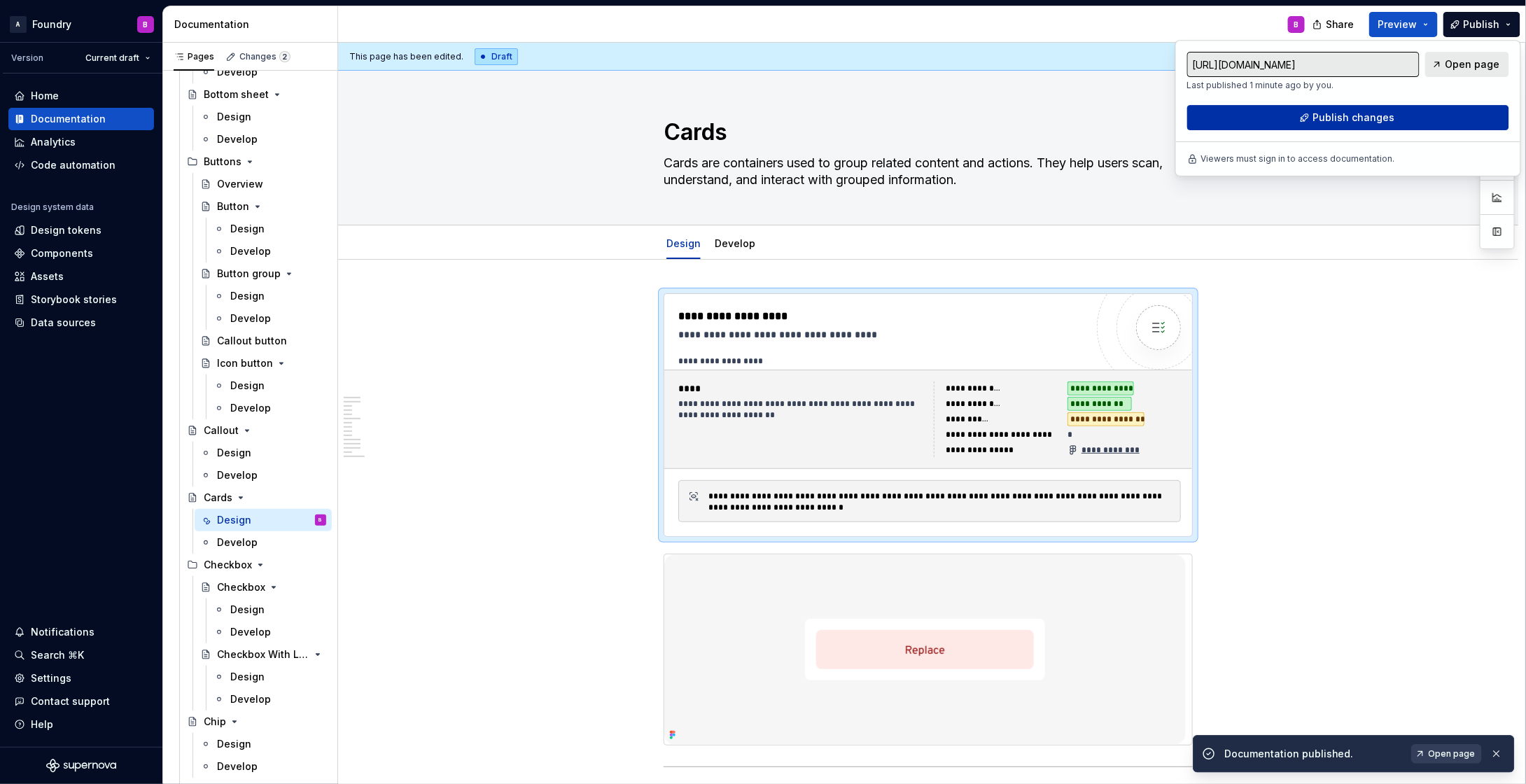
drag, startPoint x: 1475, startPoint y: 19, endPoint x: 1260, endPoint y: 116, distance: 235.9
click at [1260, 116] on button "Publish changes" at bounding box center [1348, 118] width 322 height 25
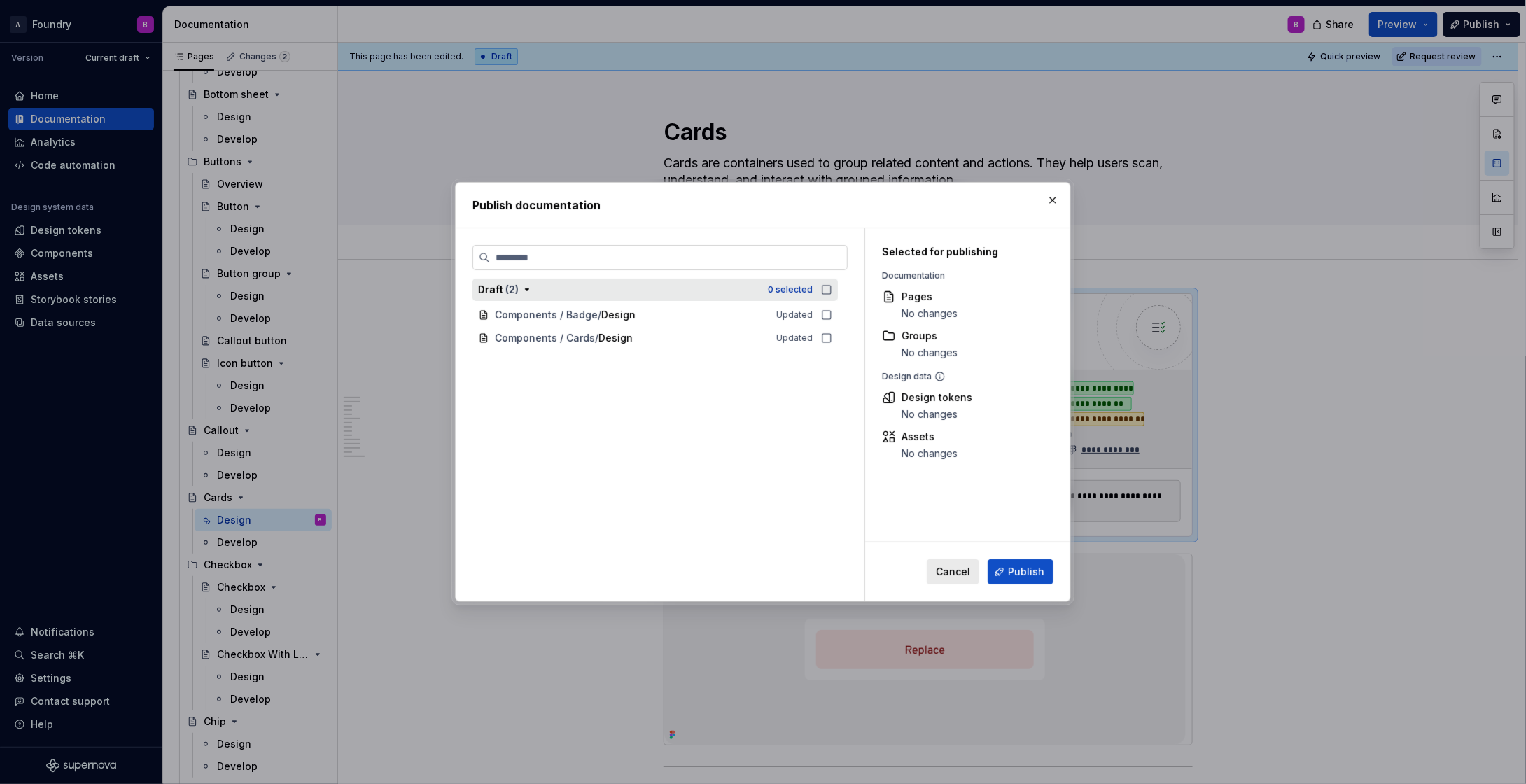
click at [821, 286] on icon "button" at bounding box center [826, 289] width 11 height 11
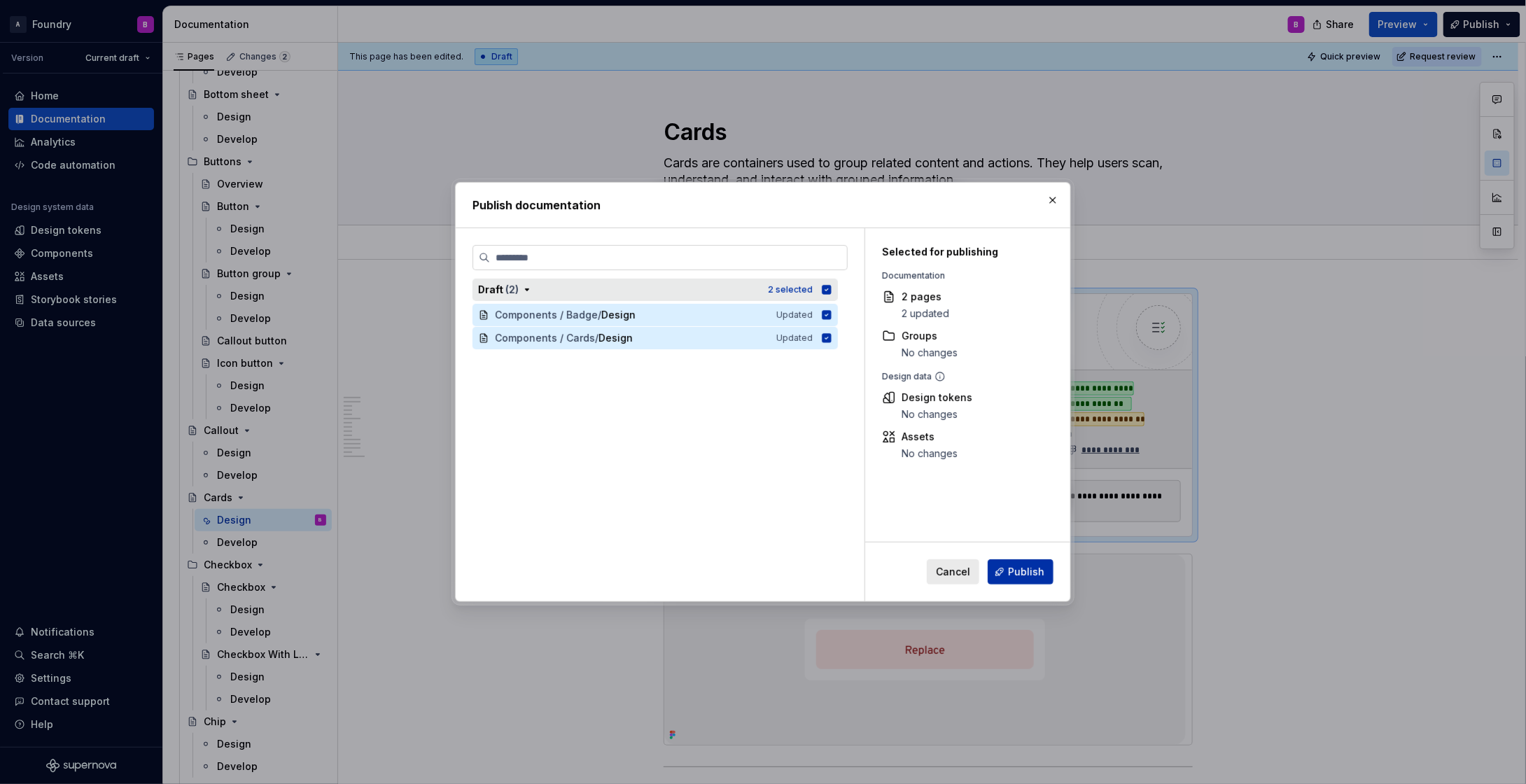
click at [1019, 565] on span "Publish" at bounding box center [1026, 571] width 36 height 14
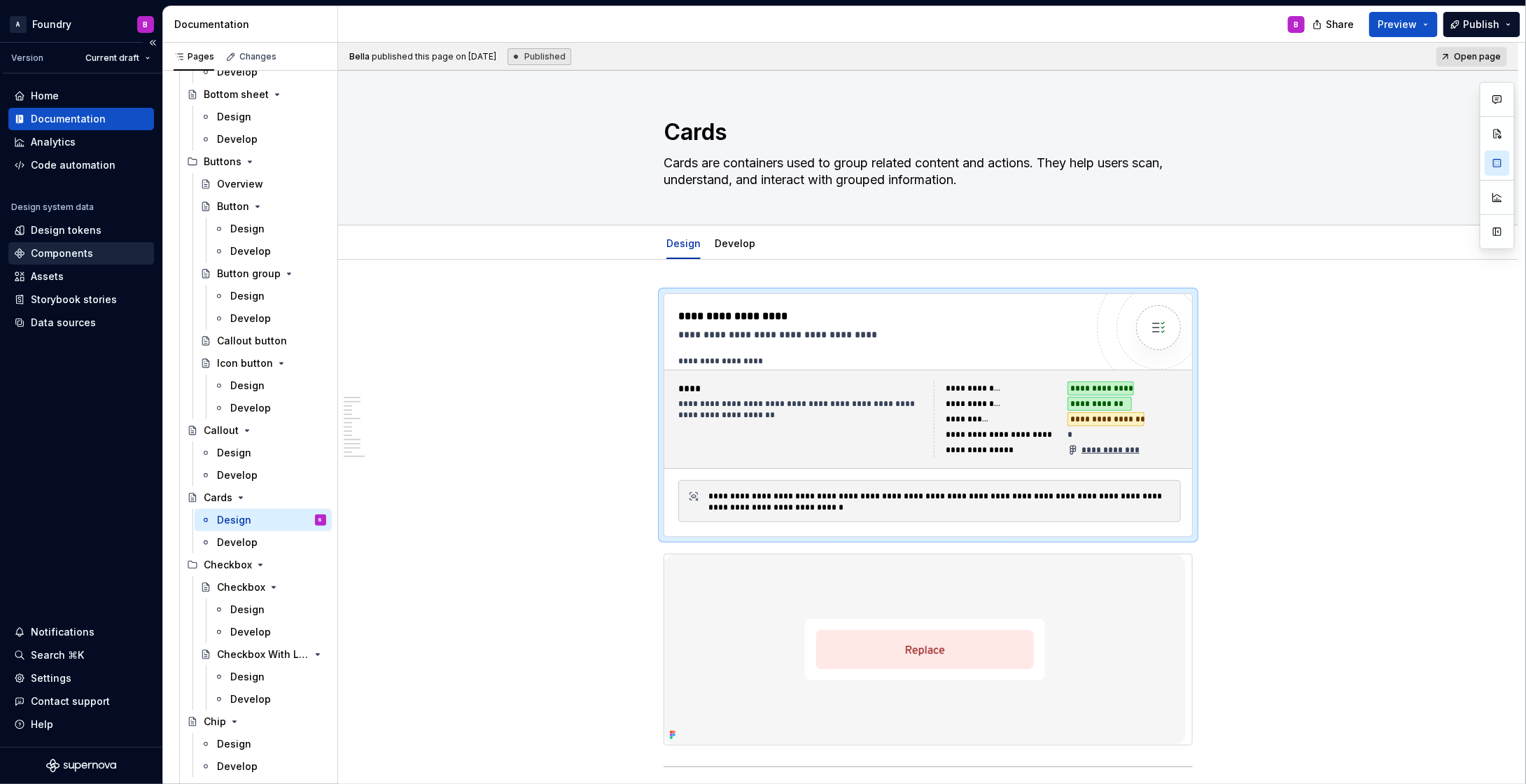
click at [85, 251] on div "Components" at bounding box center [62, 253] width 62 height 14
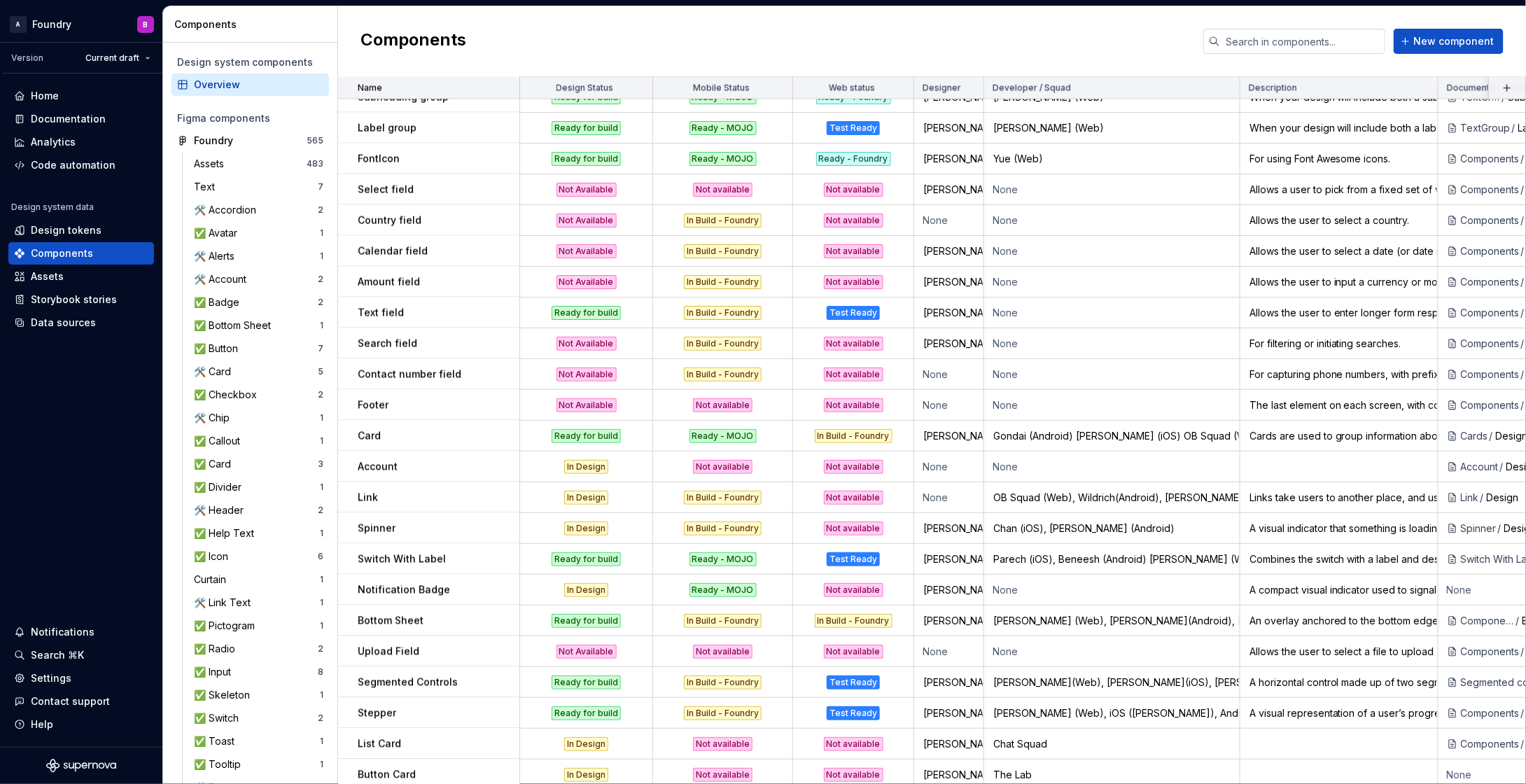
scroll to position [1085, 0]
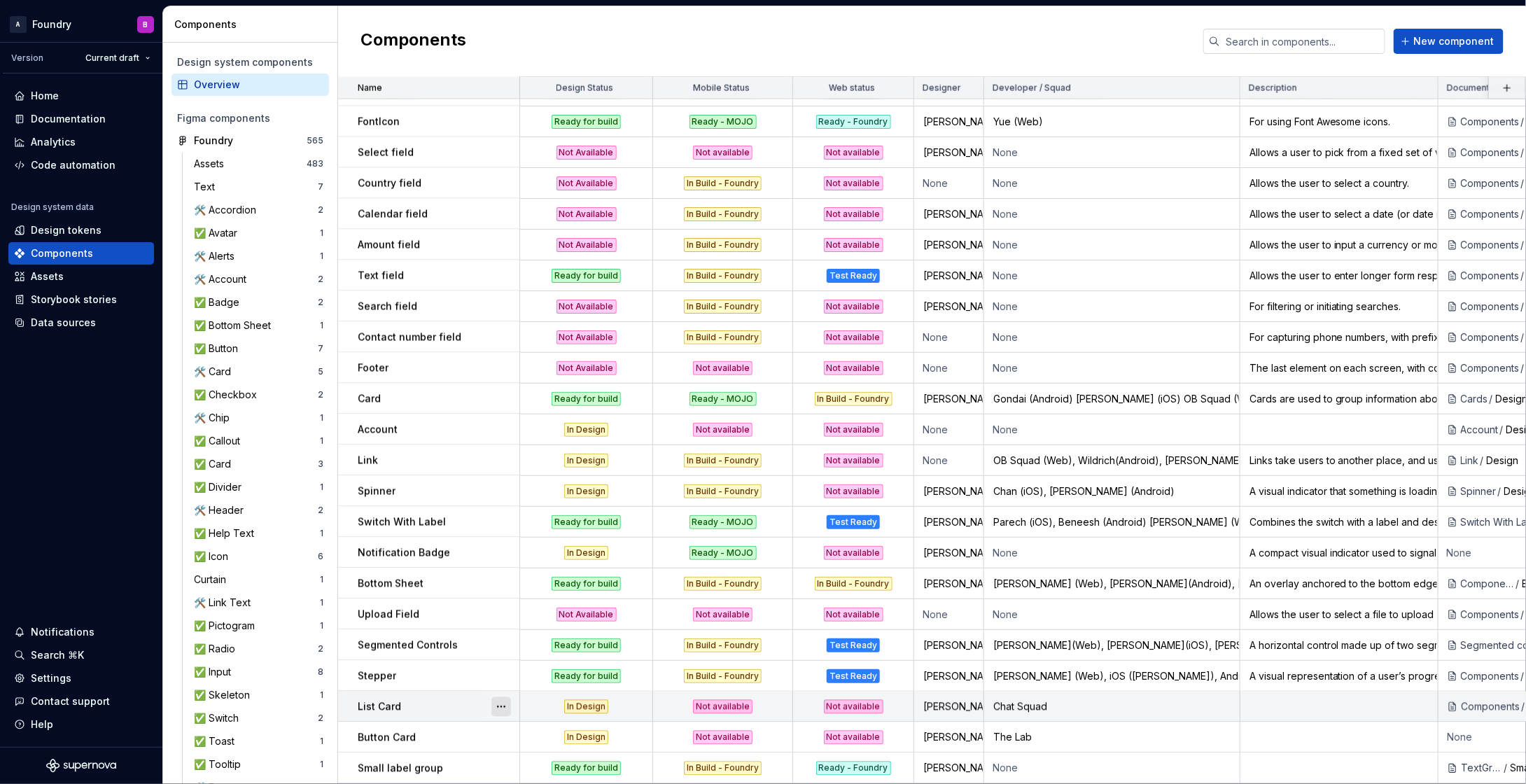
click at [502, 697] on button "button" at bounding box center [501, 707] width 19 height 19
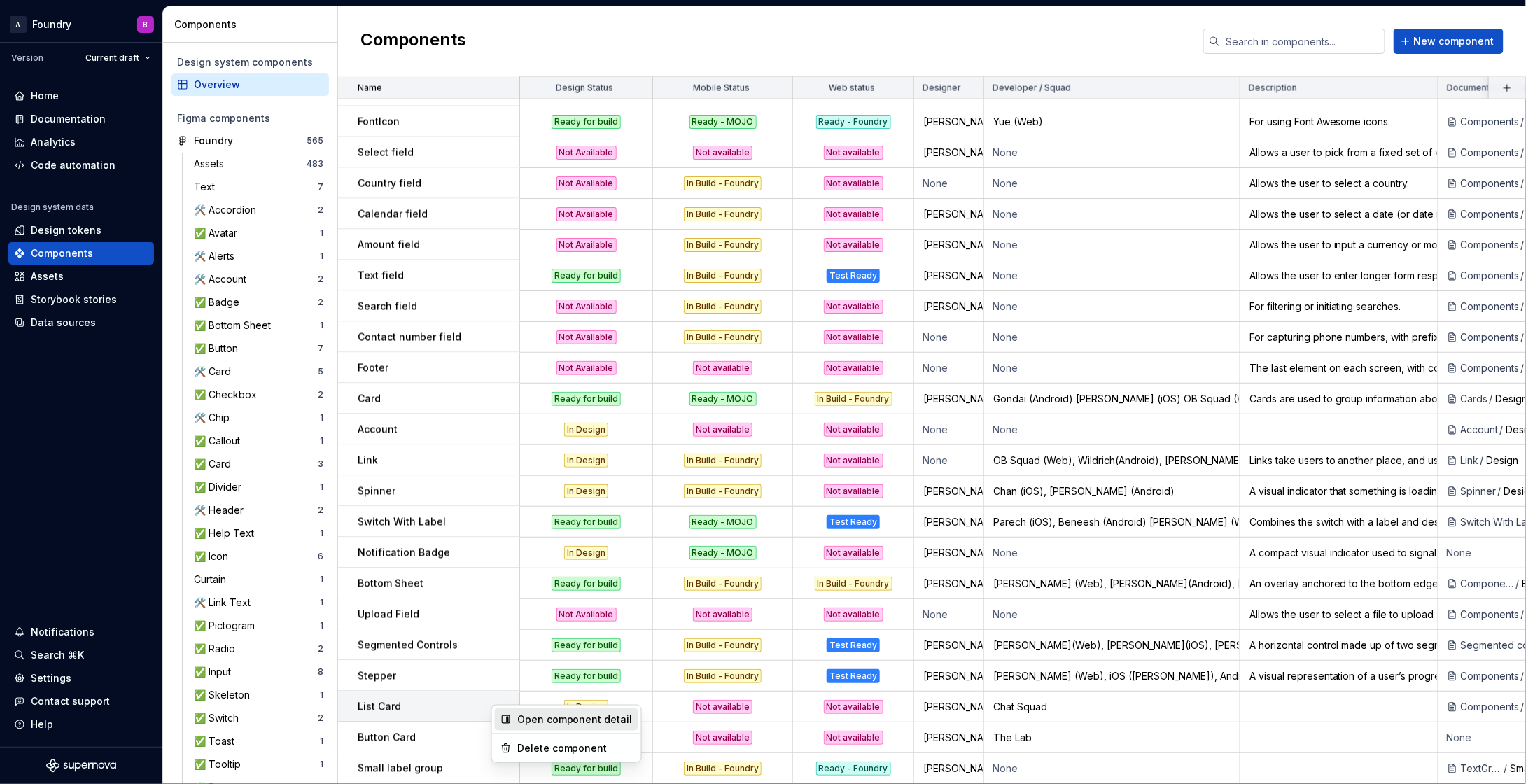
click at [563, 720] on div "Open component detail" at bounding box center [575, 719] width 116 height 14
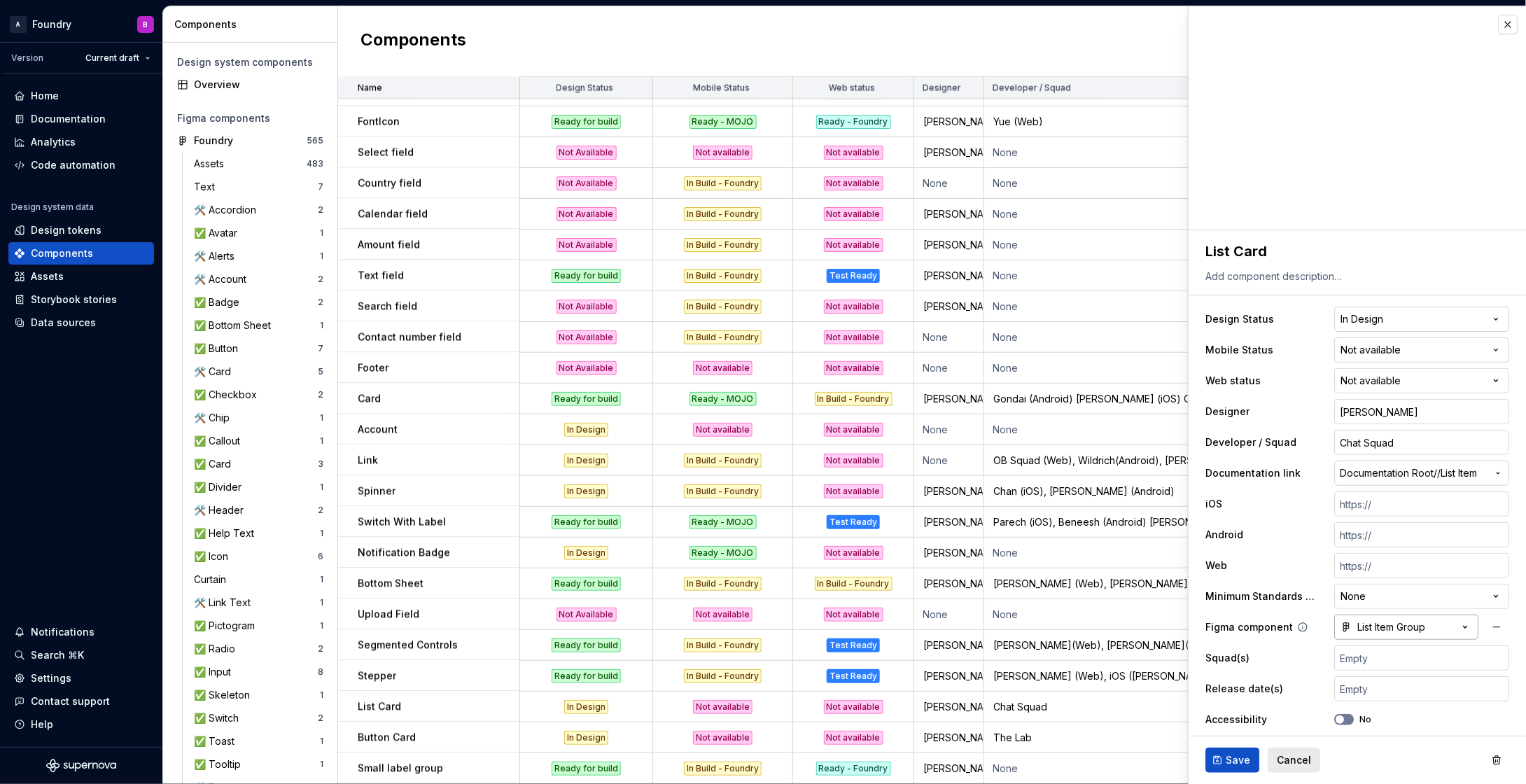
click at [1389, 627] on div "List Item Group" at bounding box center [1383, 627] width 85 height 14
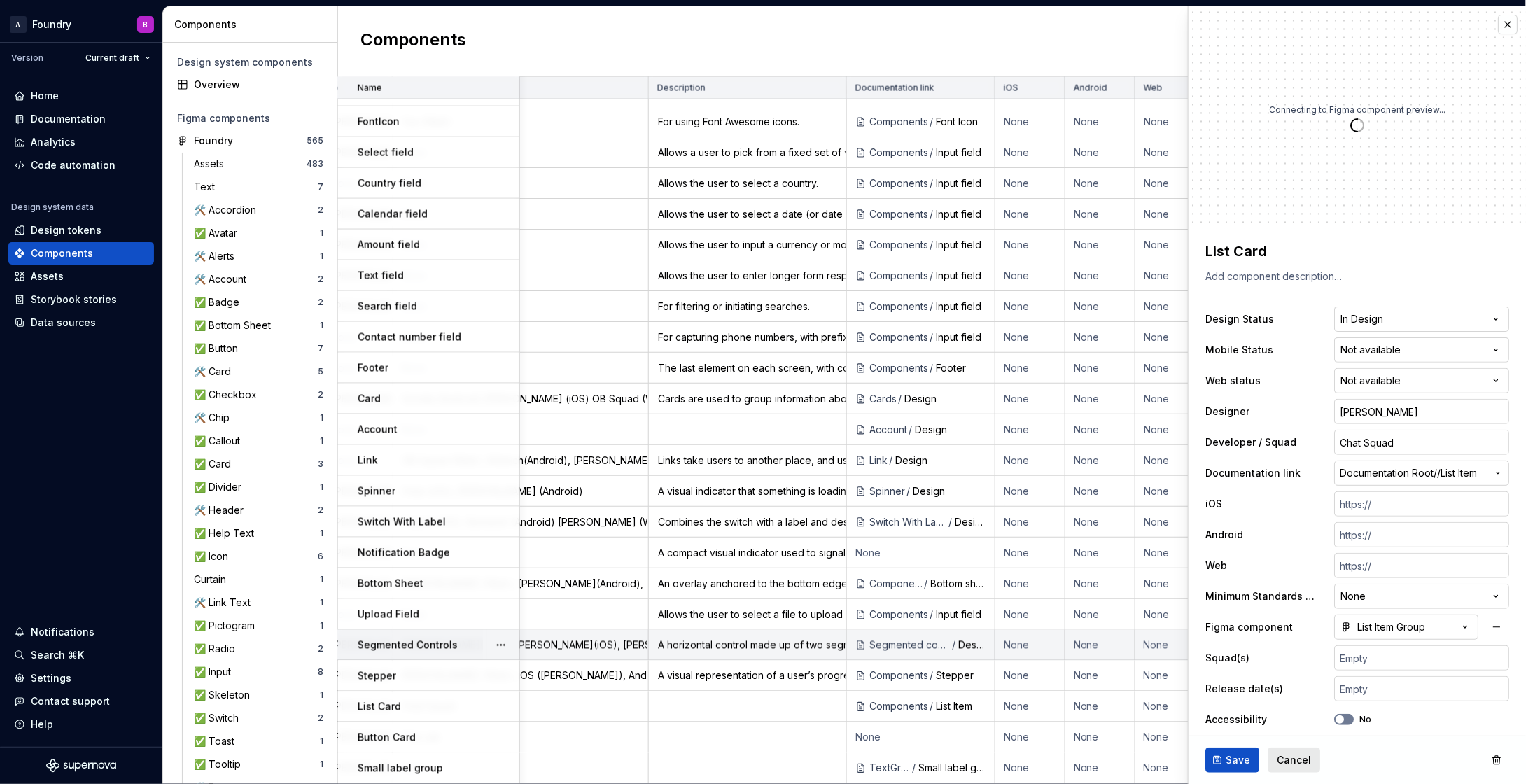
scroll to position [1085, 601]
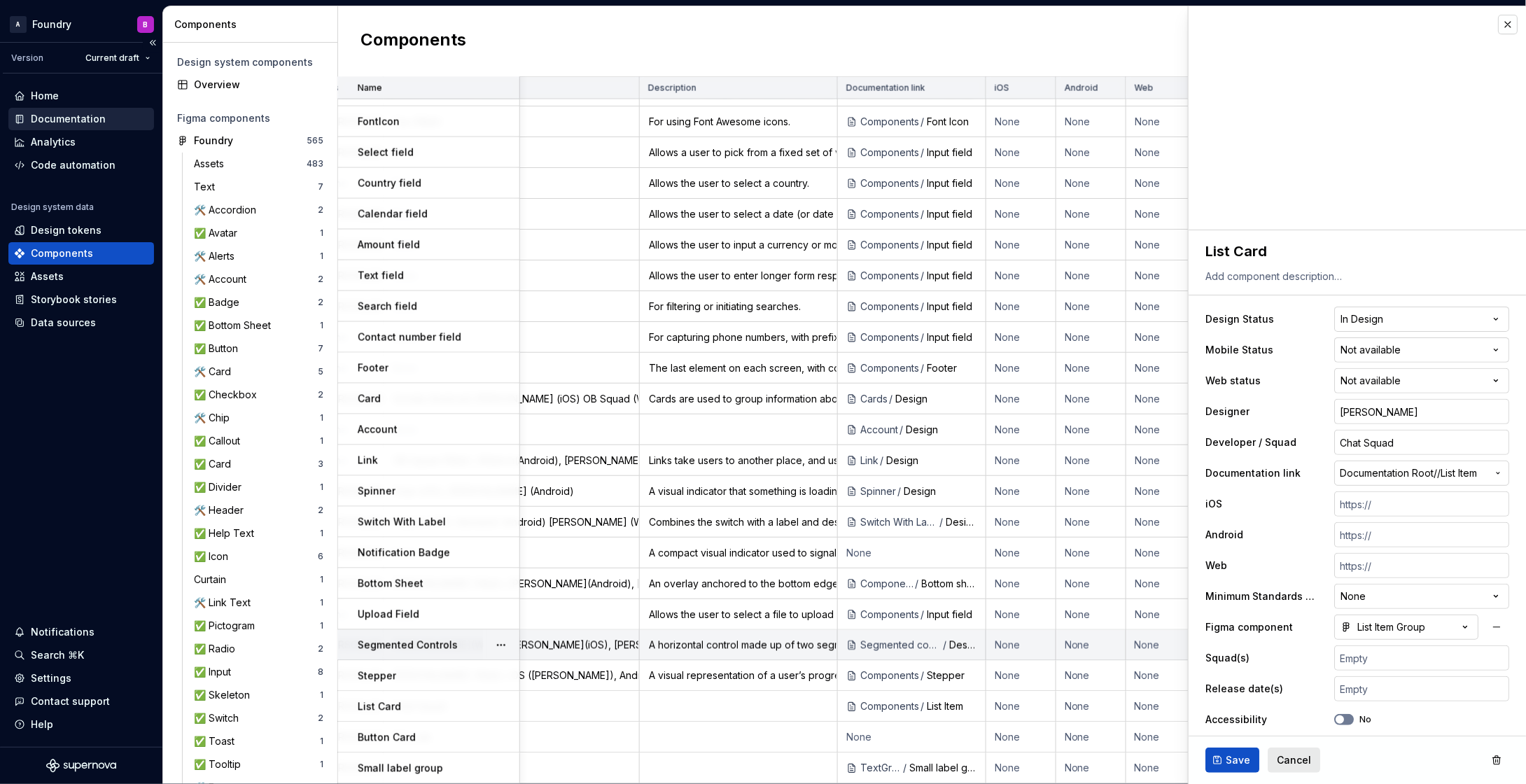
click at [88, 115] on div "Documentation" at bounding box center [68, 119] width 75 height 14
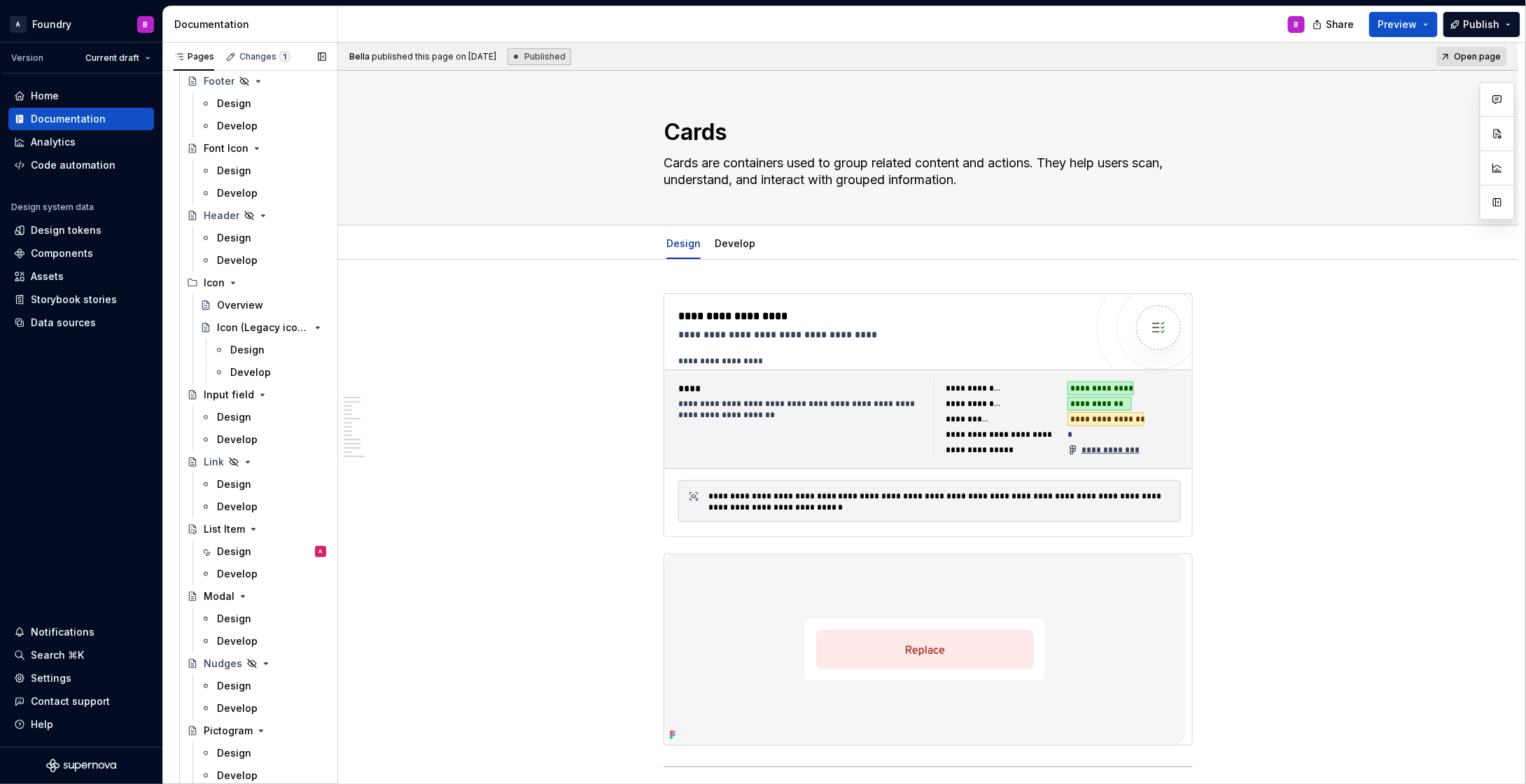
scroll to position [1467, 0]
click at [233, 550] on div "Design" at bounding box center [234, 549] width 34 height 14
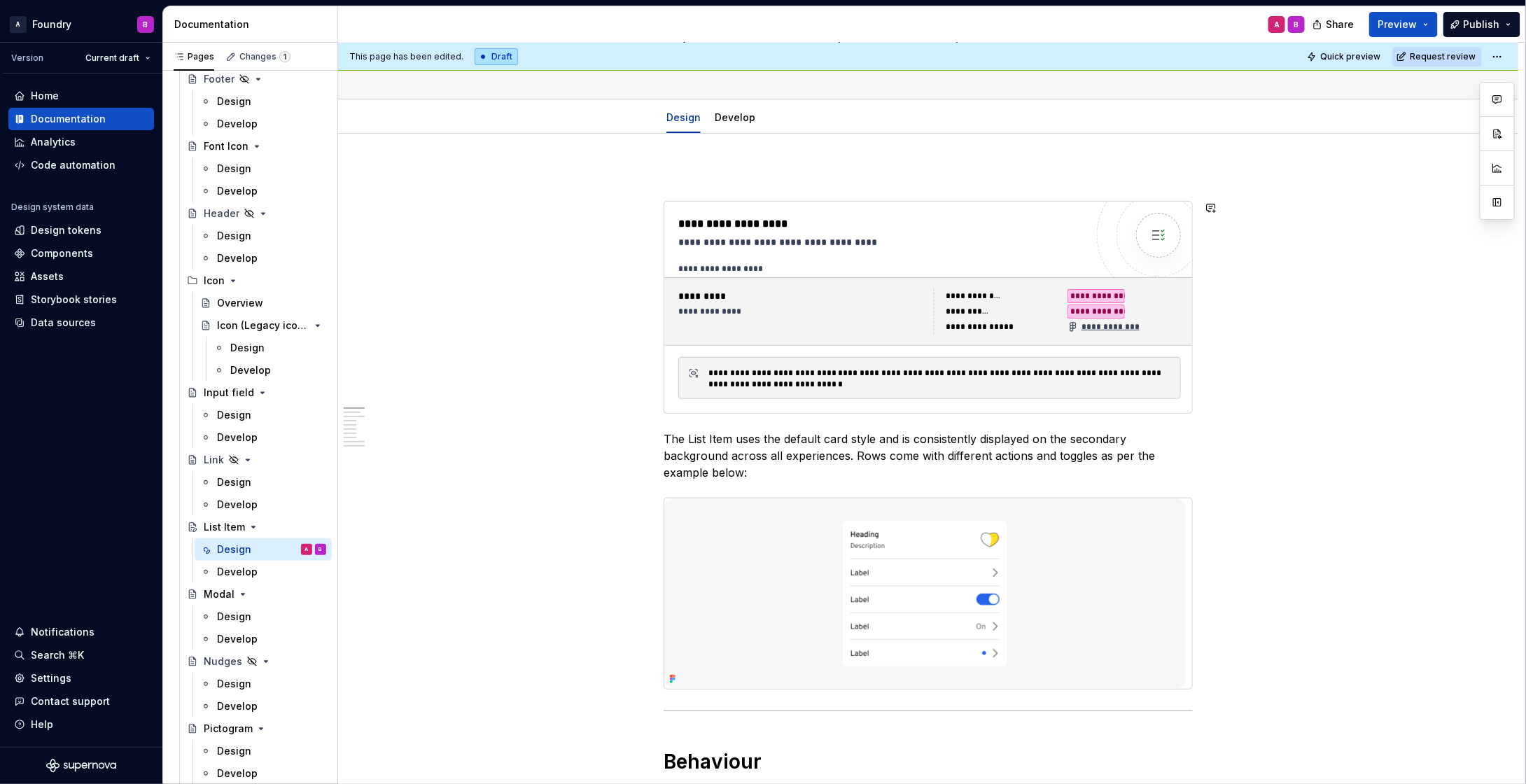
scroll to position [145, 0]
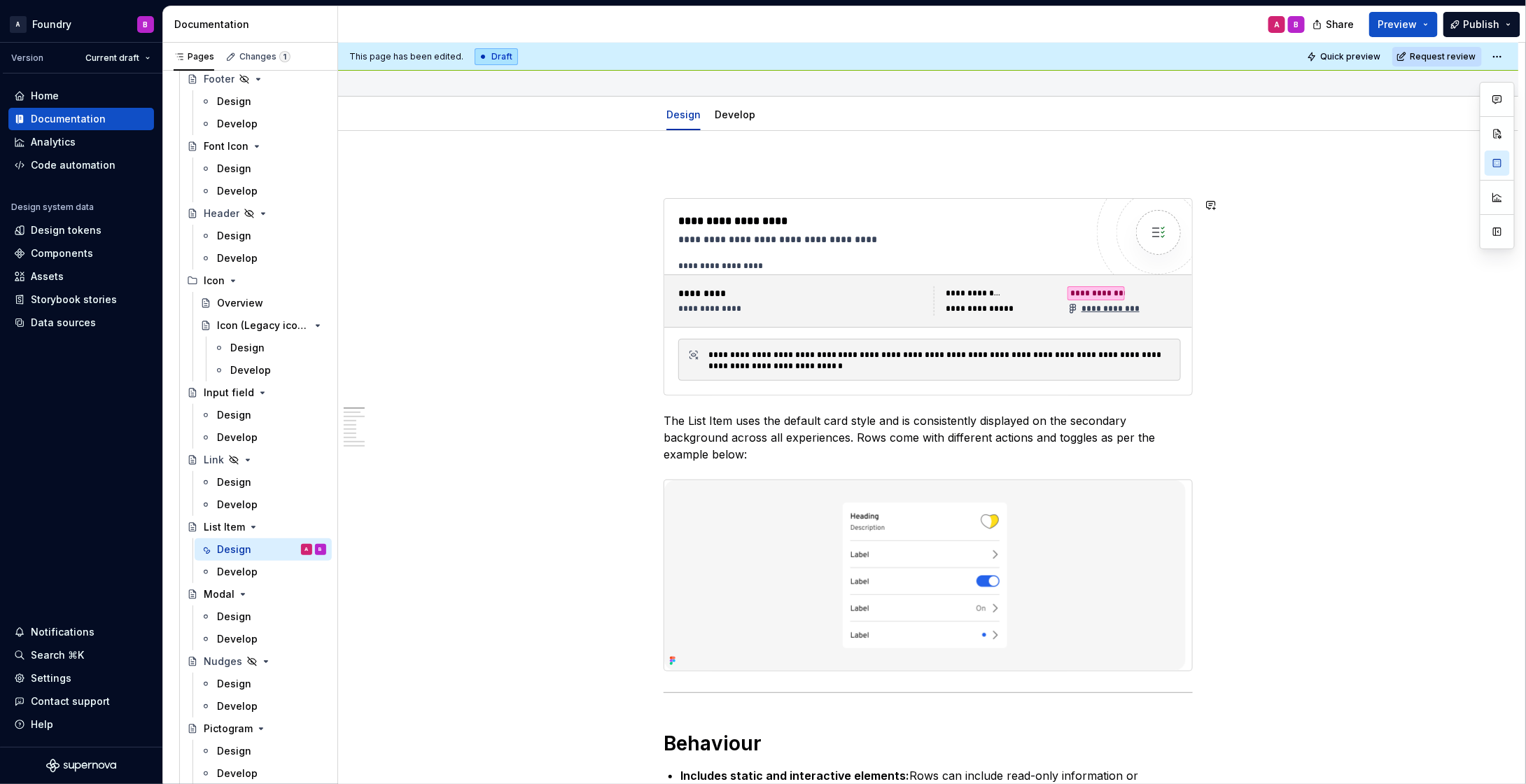
type textarea "*"
